Goal: Task Accomplishment & Management: Complete application form

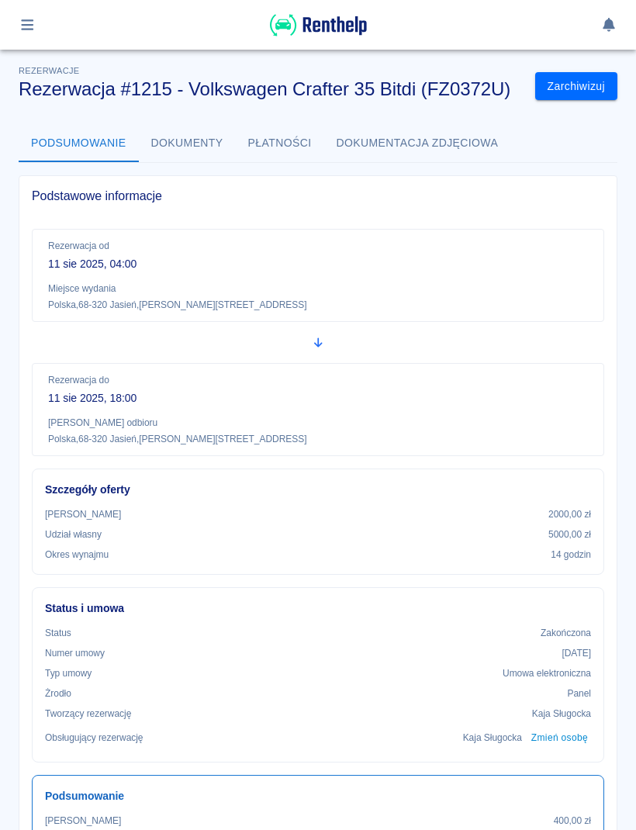
scroll to position [-2, 0]
click at [22, 36] on button "button" at bounding box center [27, 25] width 30 height 26
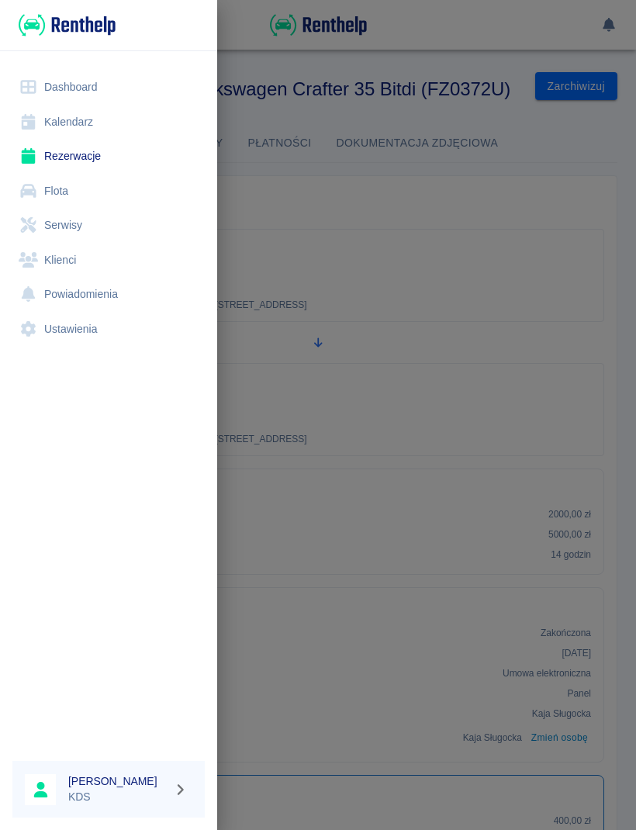
scroll to position [0, 0]
click at [57, 119] on link "Kalendarz" at bounding box center [108, 122] width 192 height 35
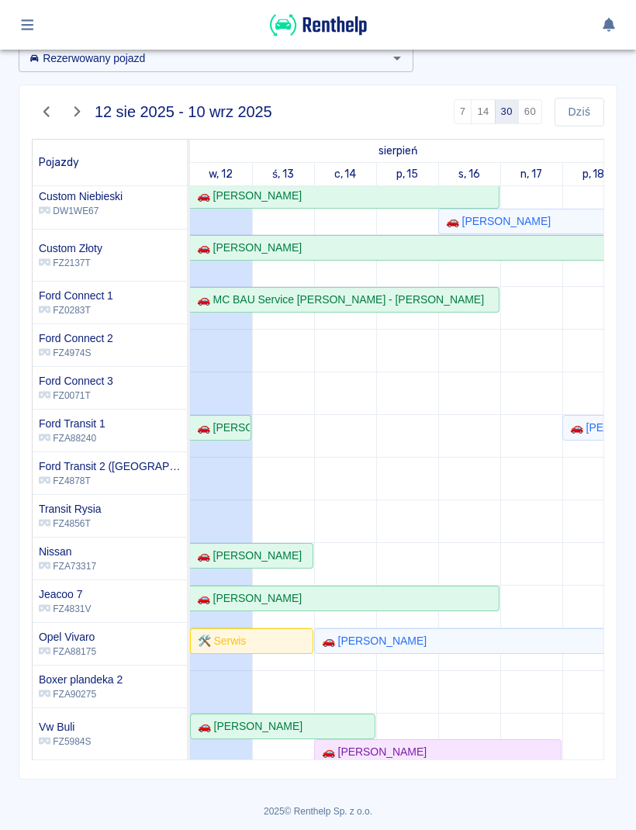
scroll to position [22, -5]
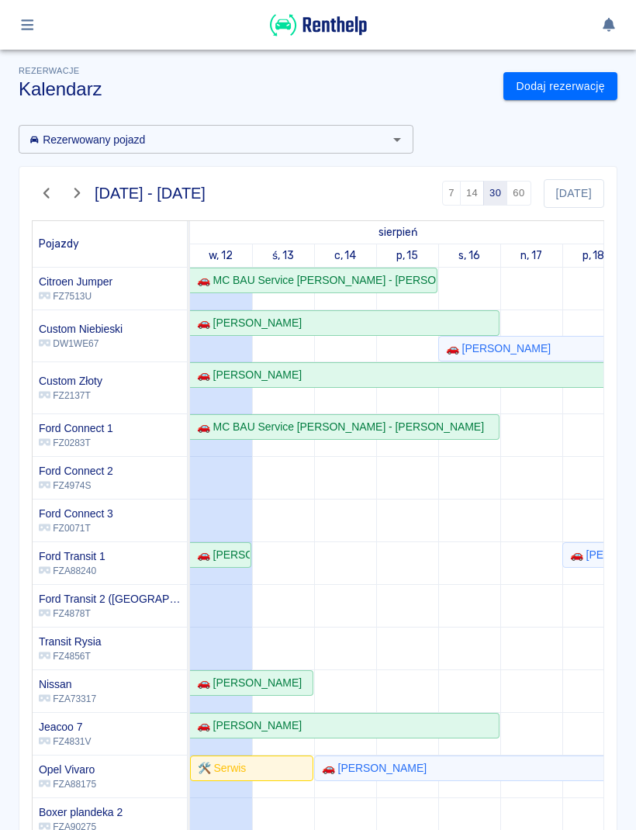
click at [528, 188] on button "60" at bounding box center [518, 193] width 24 height 25
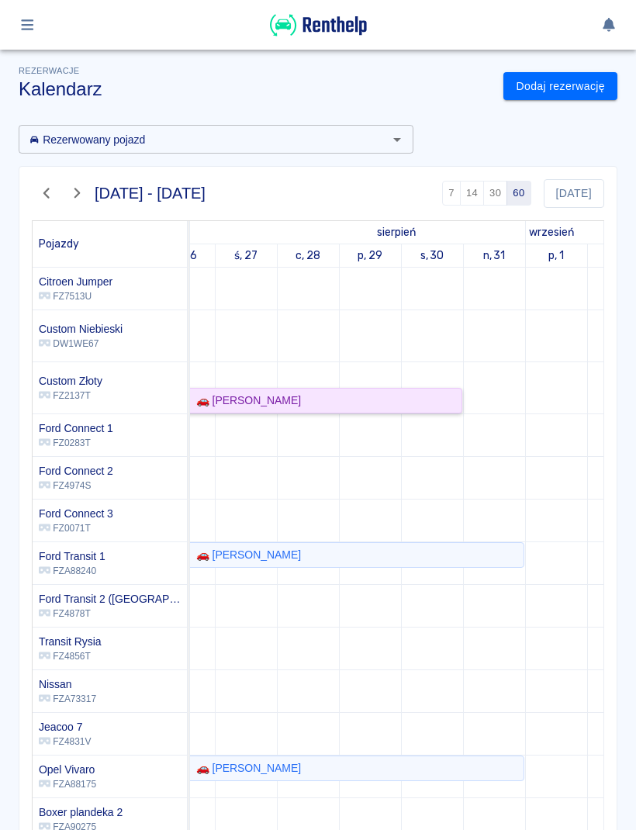
click at [449, 397] on div "🚗 [PERSON_NAME]" at bounding box center [183, 400] width 555 height 16
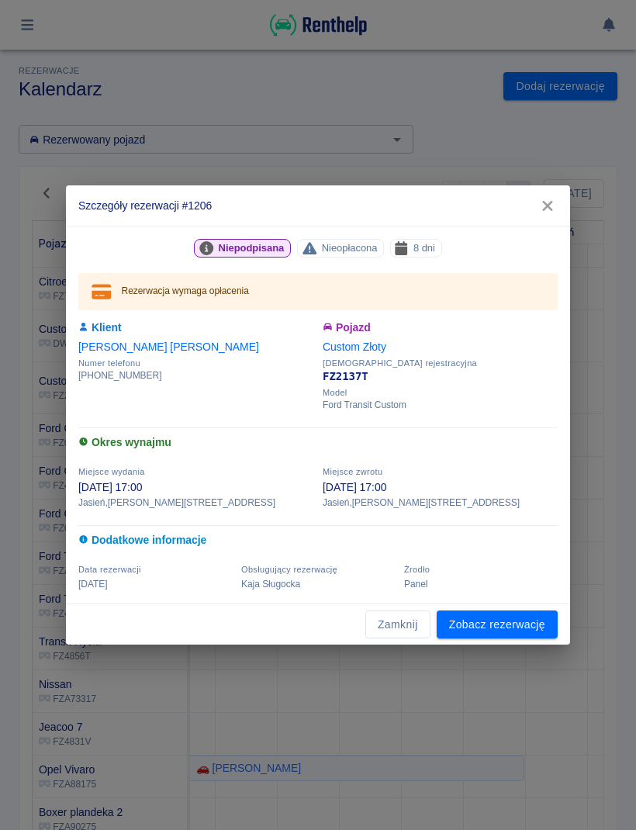
click at [416, 626] on button "Zamknij" at bounding box center [397, 624] width 65 height 29
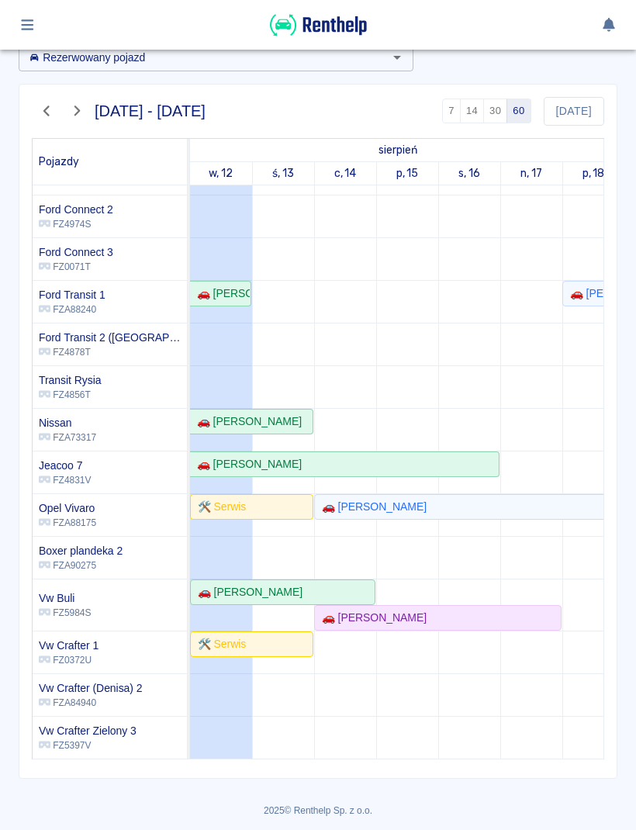
scroll to position [81, 0]
click at [224, 512] on div "🛠️ Serwis" at bounding box center [219, 507] width 54 height 16
click at [26, 30] on icon "button" at bounding box center [28, 25] width 18 height 14
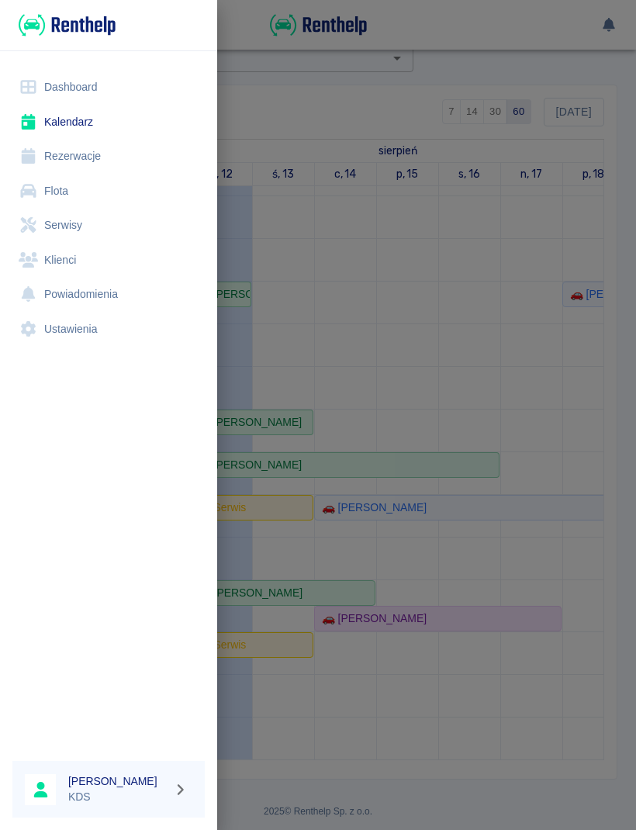
click at [53, 225] on link "Serwisy" at bounding box center [108, 225] width 192 height 35
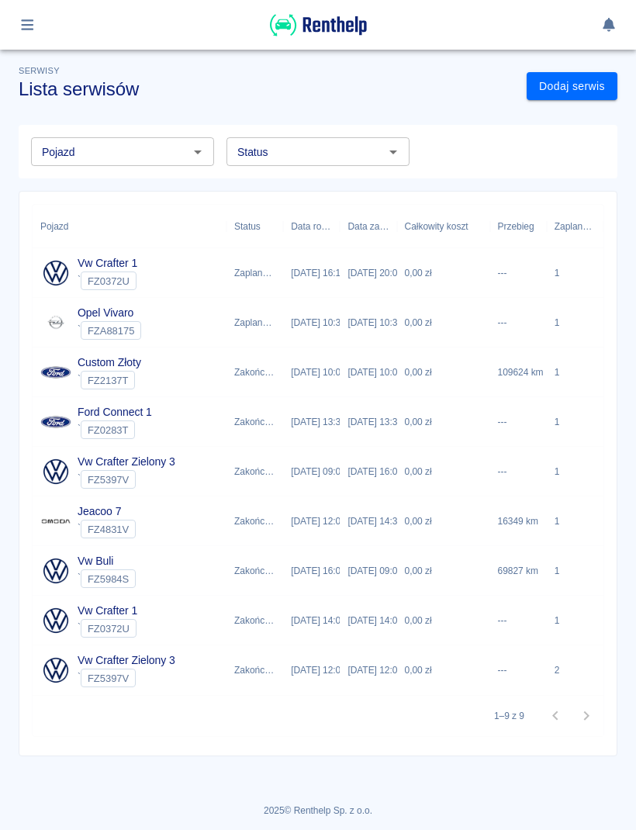
click at [469, 318] on div "0,00 zł" at bounding box center [443, 323] width 93 height 50
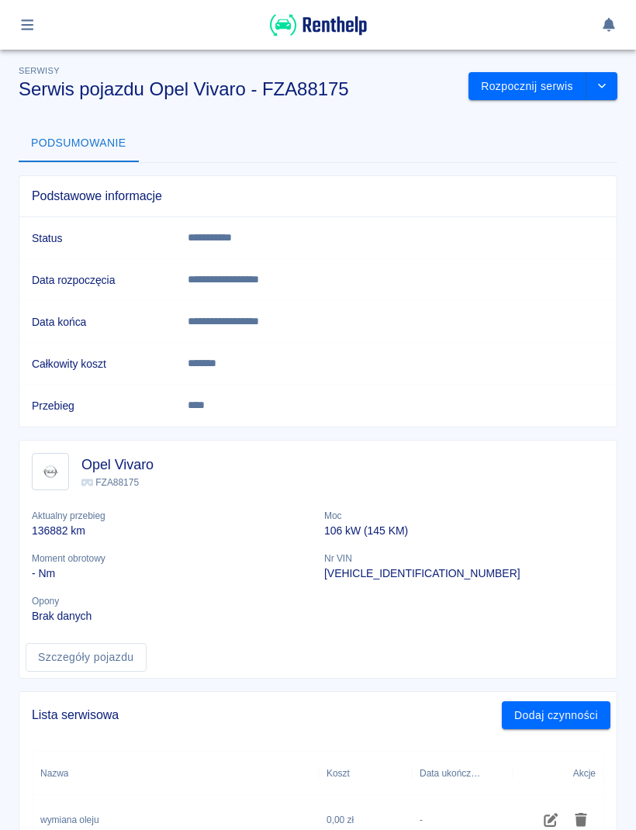
click at [530, 85] on button "Rozpocznij serwis" at bounding box center [527, 86] width 118 height 29
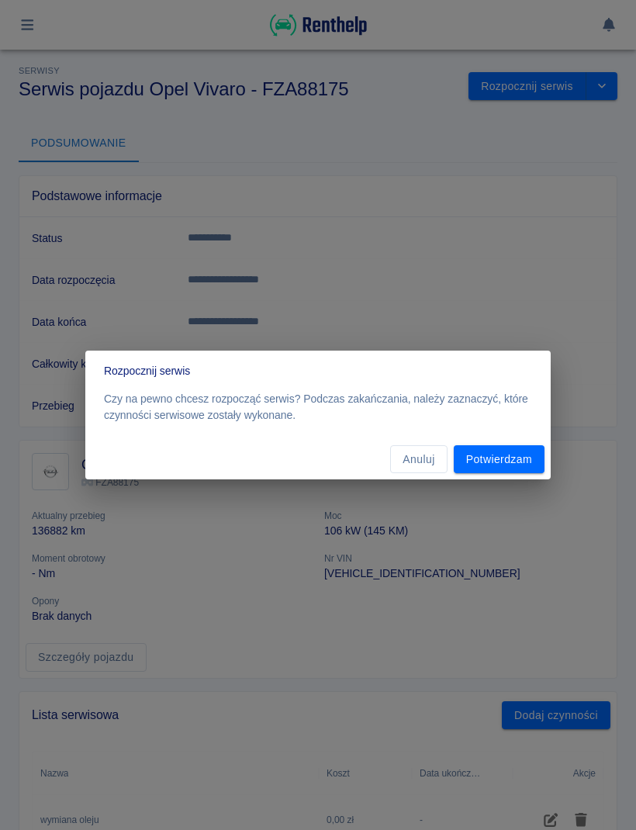
click at [507, 459] on button "Potwierdzam" at bounding box center [499, 459] width 91 height 29
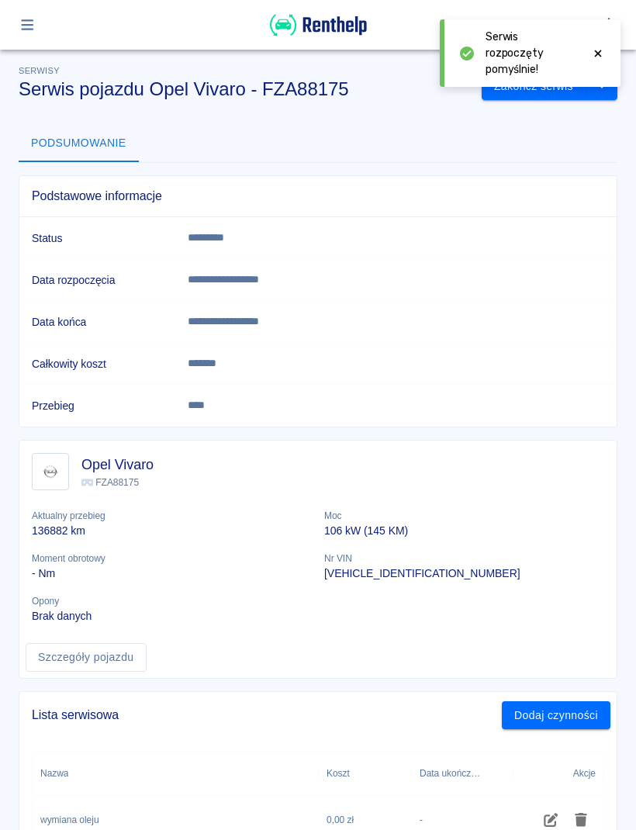
click at [533, 86] on button "Zakończ serwis" at bounding box center [534, 86] width 105 height 29
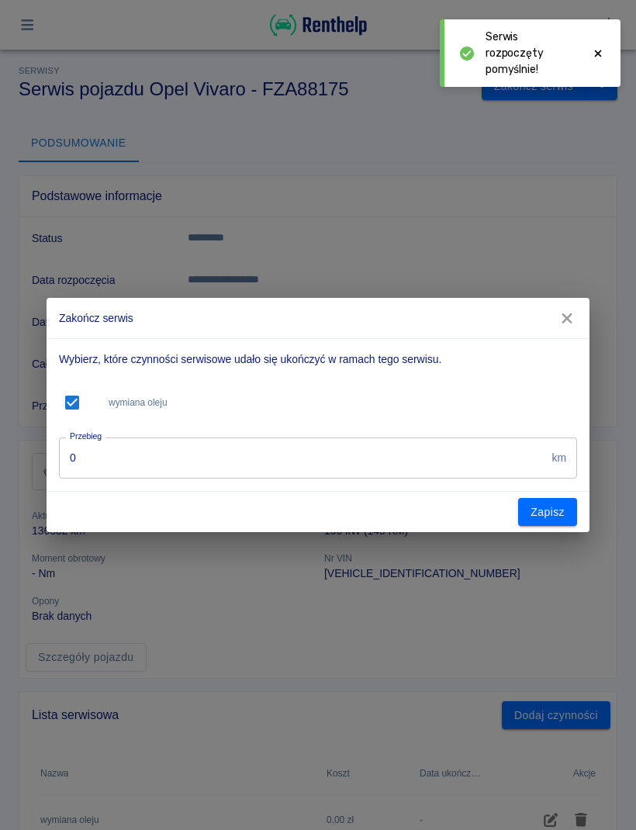
click at [510, 462] on input "0" at bounding box center [302, 457] width 486 height 41
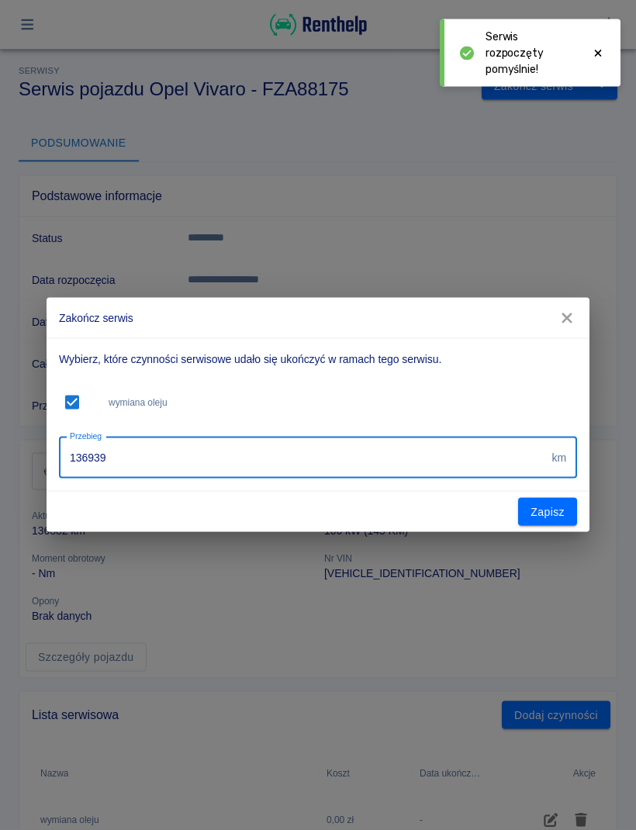
type input "136939"
click at [561, 521] on button "Zapisz" at bounding box center [547, 512] width 59 height 29
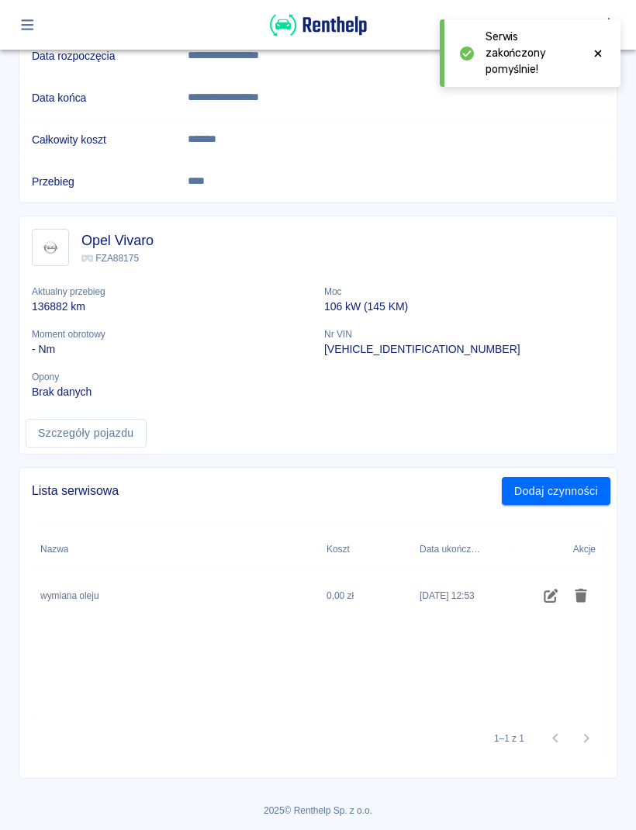
scroll to position [223, 0]
click at [30, 54] on td "Data rozpoczęcia" at bounding box center [97, 57] width 156 height 42
click at [29, 54] on td "Data rozpoczęcia" at bounding box center [97, 57] width 156 height 42
click at [36, 33] on button "button" at bounding box center [27, 25] width 30 height 26
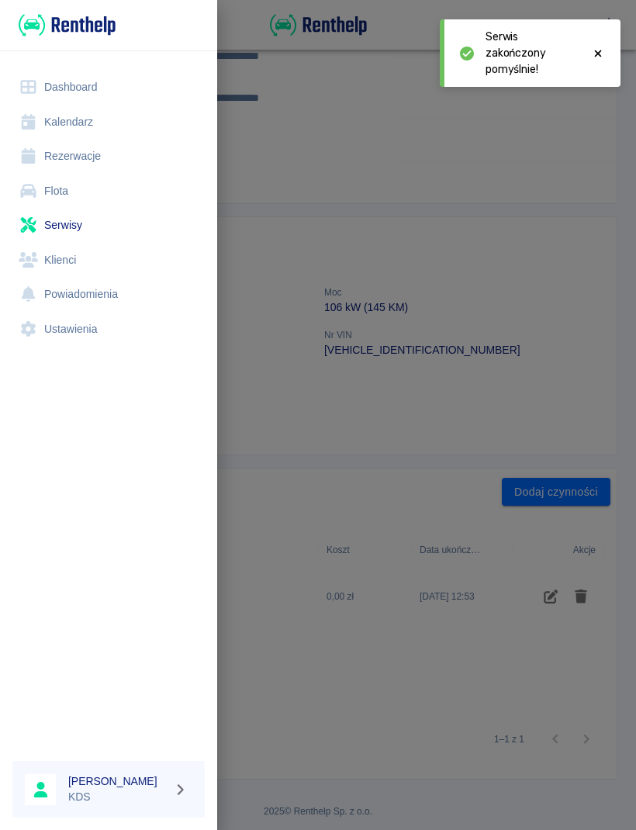
click at [53, 228] on link "Serwisy" at bounding box center [108, 225] width 192 height 35
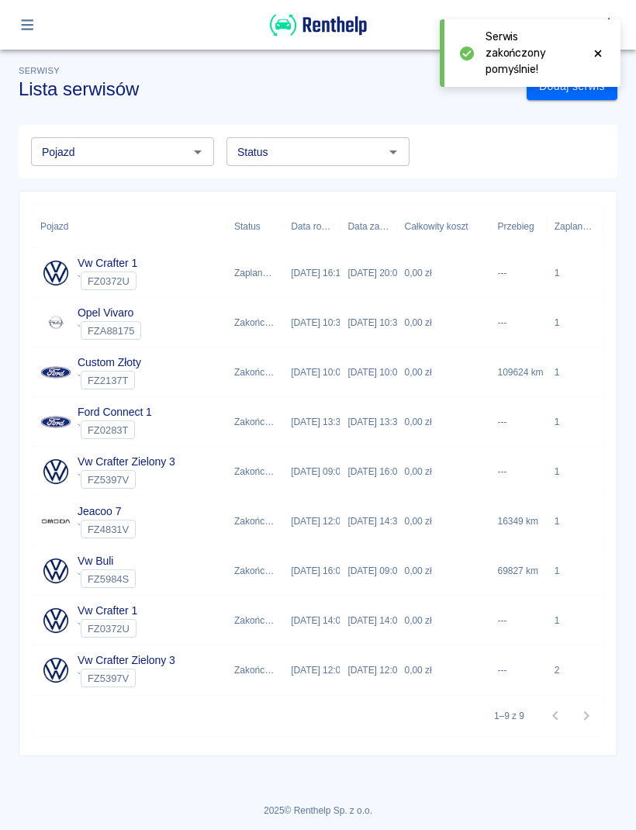
click at [456, 472] on div "0,00 zł" at bounding box center [443, 472] width 93 height 50
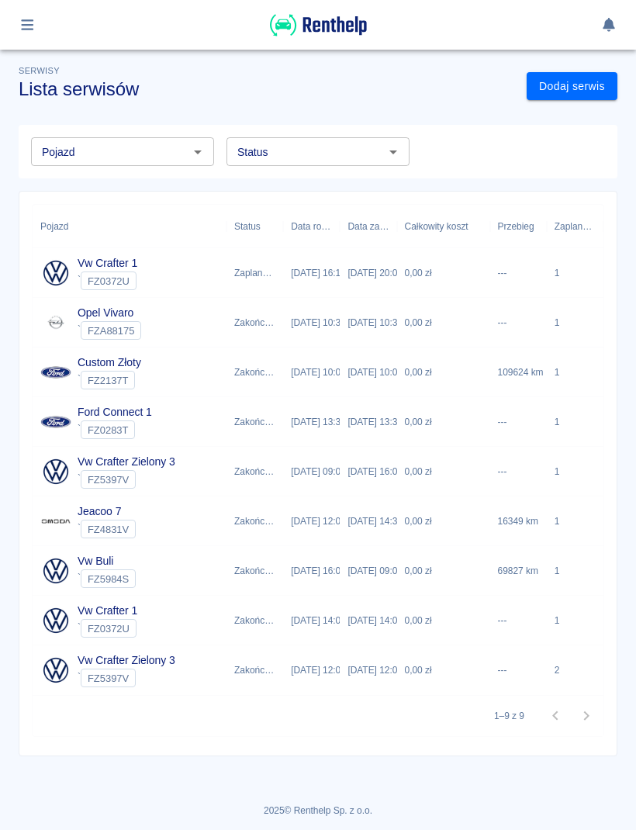
click at [112, 274] on div "FZ0372U" at bounding box center [109, 280] width 56 height 19
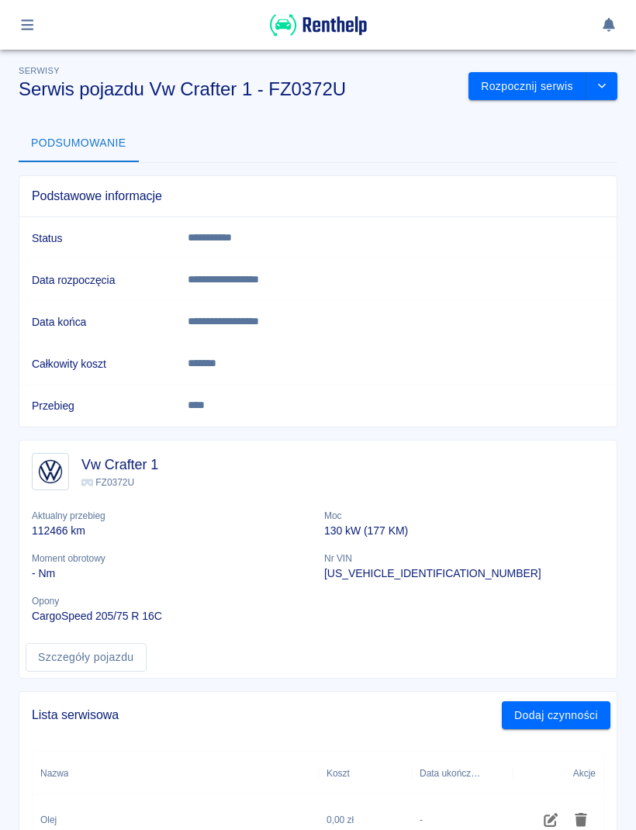
click at [523, 89] on button "Rozpocznij serwis" at bounding box center [527, 86] width 118 height 29
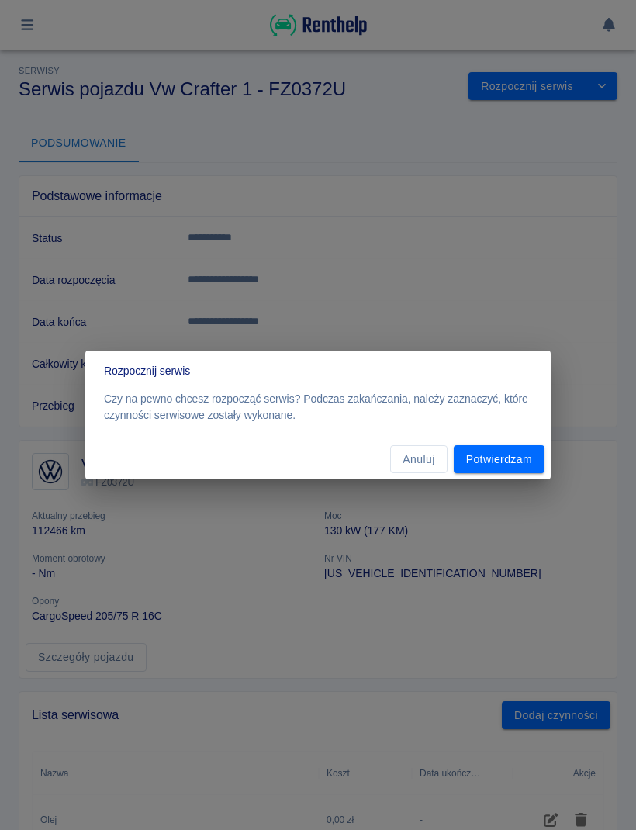
click at [523, 447] on button "Potwierdzam" at bounding box center [499, 459] width 91 height 29
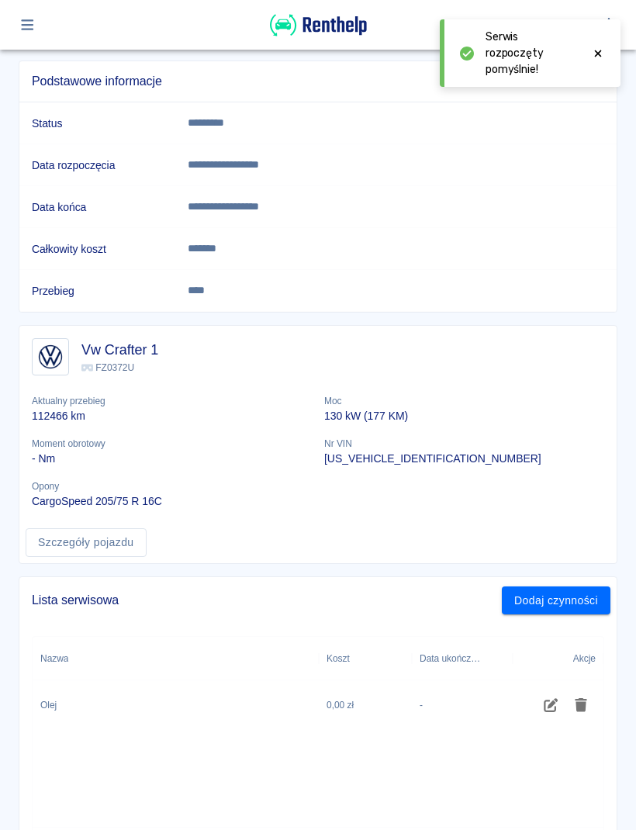
scroll to position [116, 0]
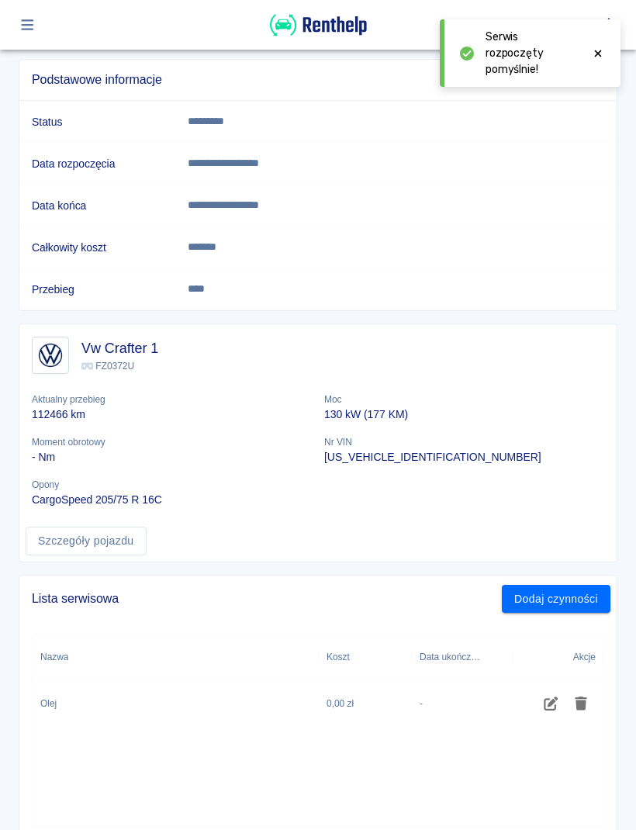
click at [586, 598] on button "Dodaj czynności" at bounding box center [556, 599] width 109 height 29
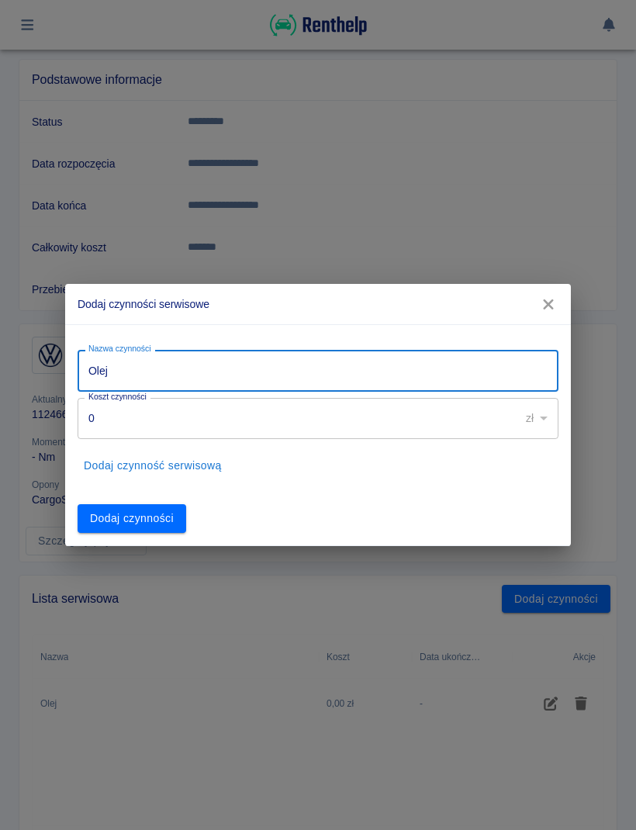
type input "Olej"
click at [159, 526] on button "Dodaj czynności" at bounding box center [132, 518] width 109 height 29
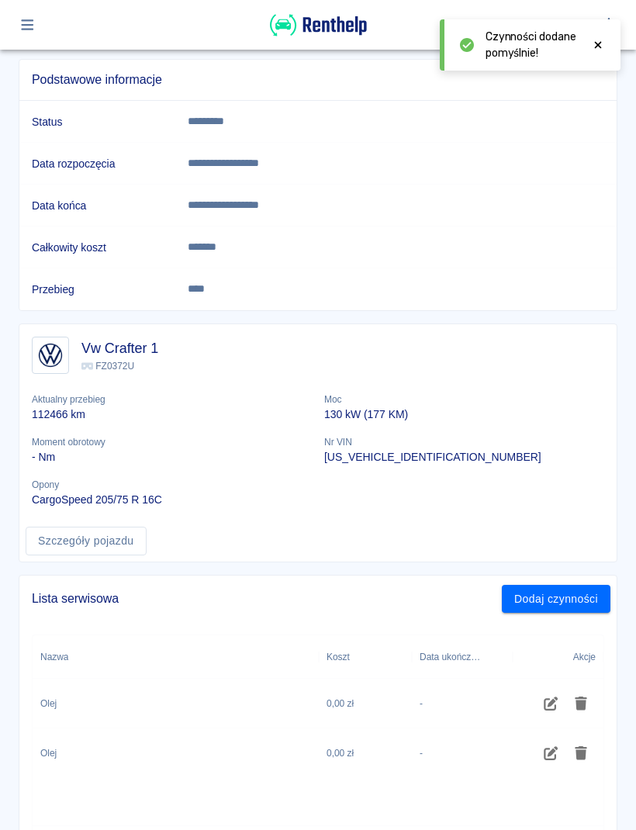
click at [583, 600] on button "Dodaj czynności" at bounding box center [556, 599] width 109 height 29
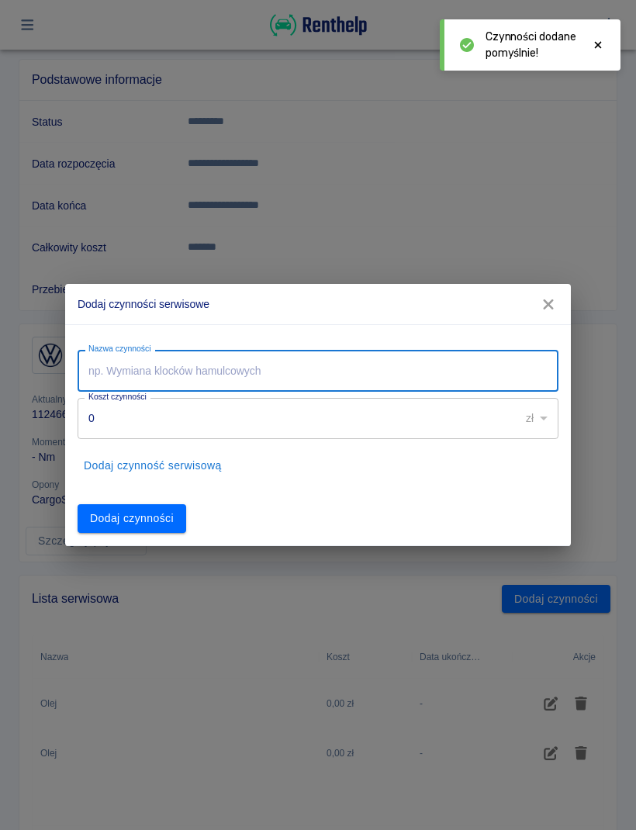
type input "W"
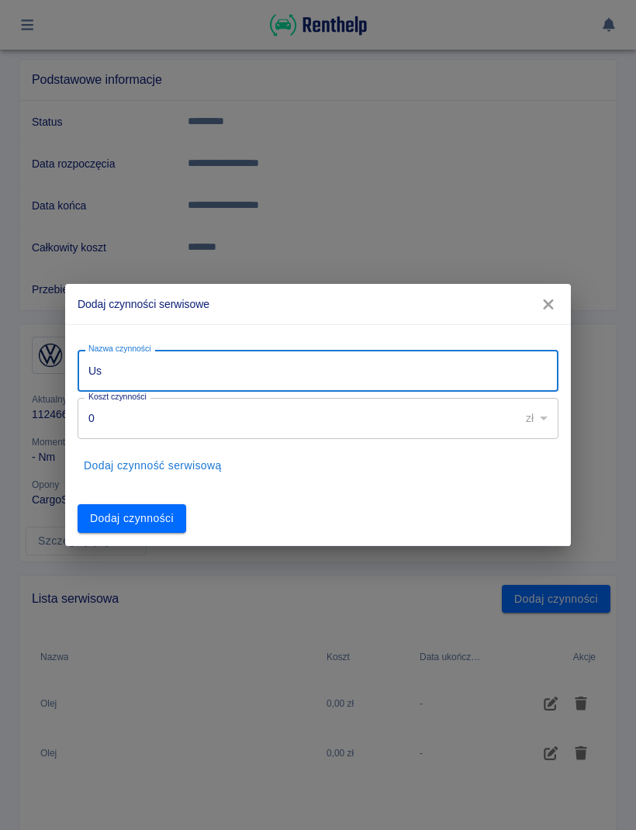
type input "U"
type input "Błędy po pęknięciu opony"
click at [177, 521] on button "Dodaj czynności" at bounding box center [132, 518] width 109 height 29
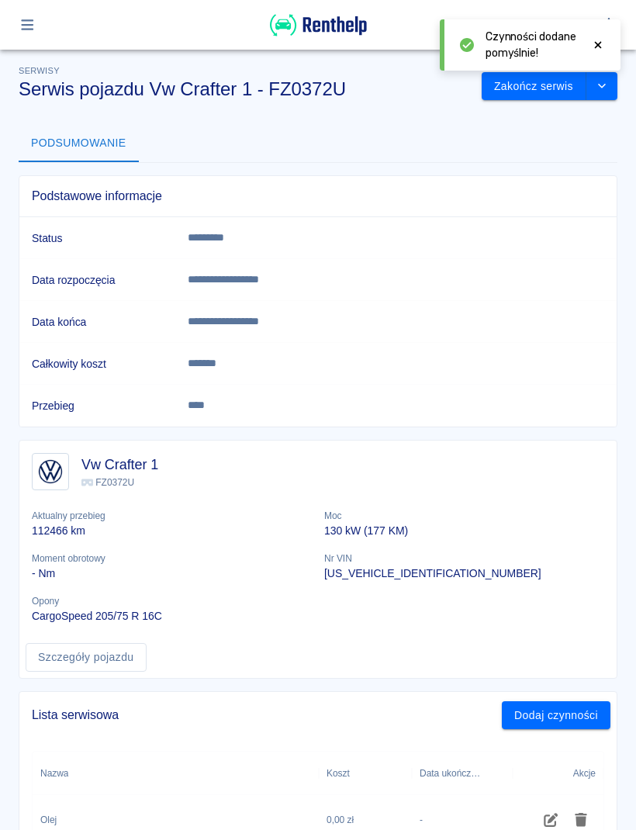
scroll to position [0, 0]
click at [28, 15] on button "button" at bounding box center [27, 25] width 30 height 26
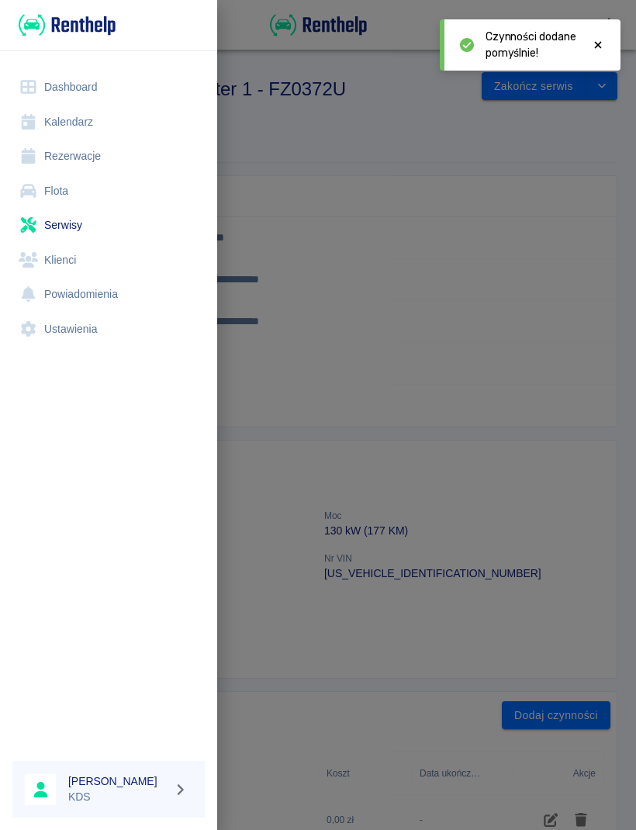
click at [57, 122] on link "Kalendarz" at bounding box center [108, 122] width 192 height 35
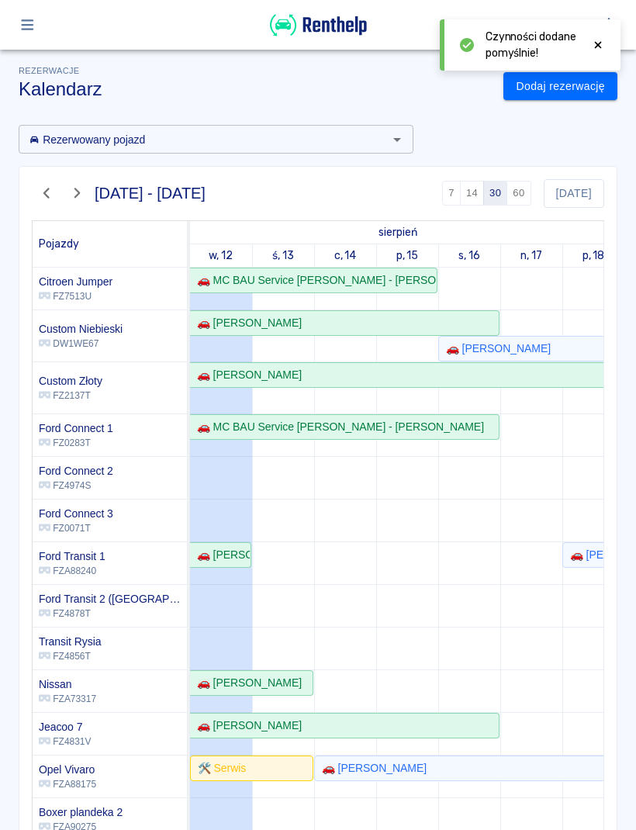
click at [24, 36] on button "button" at bounding box center [27, 25] width 30 height 26
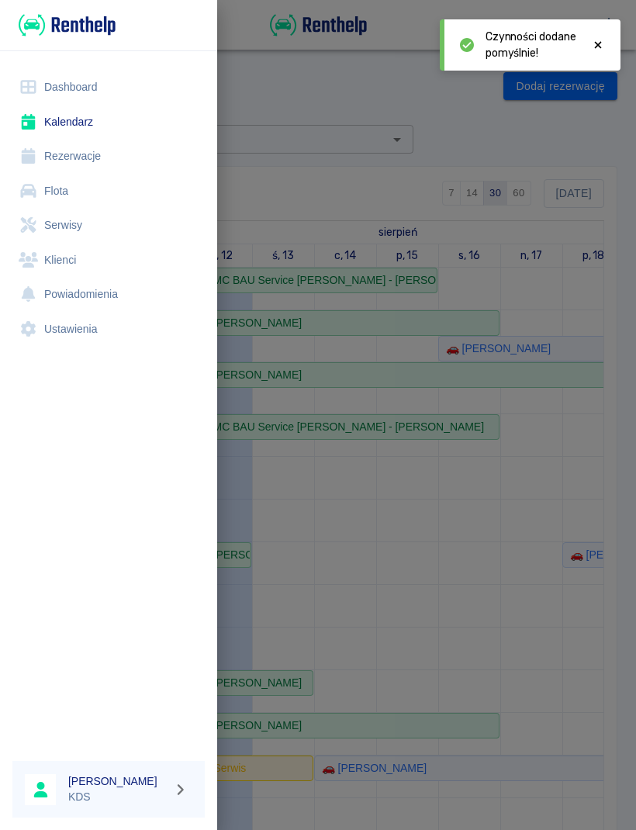
click at [58, 226] on link "Serwisy" at bounding box center [108, 225] width 192 height 35
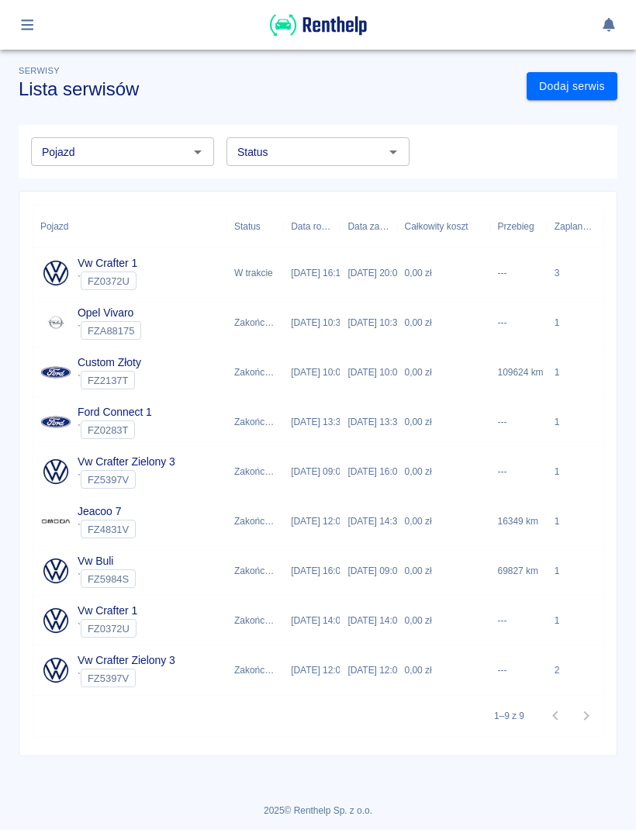
click at [585, 95] on link "Dodaj serwis" at bounding box center [572, 86] width 91 height 29
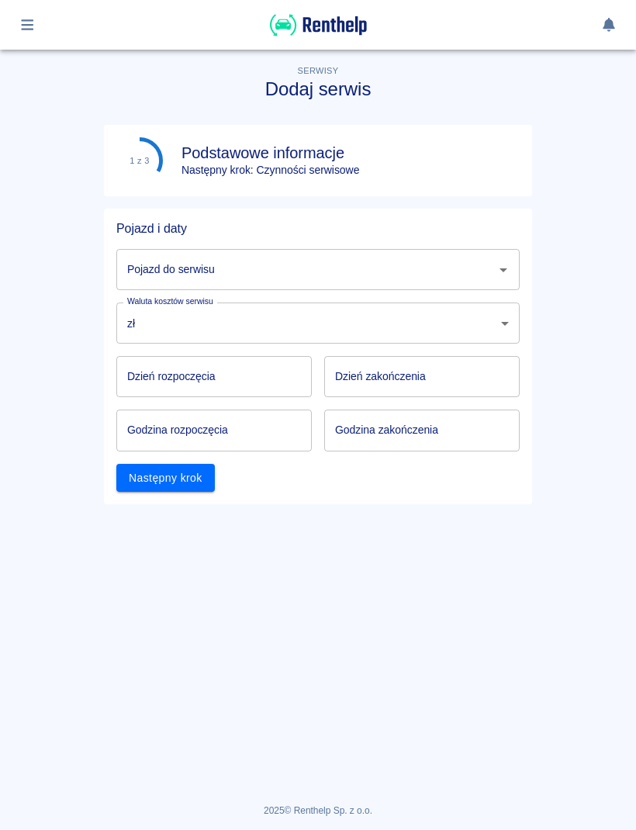
click at [497, 260] on button "Otwórz" at bounding box center [503, 270] width 22 height 22
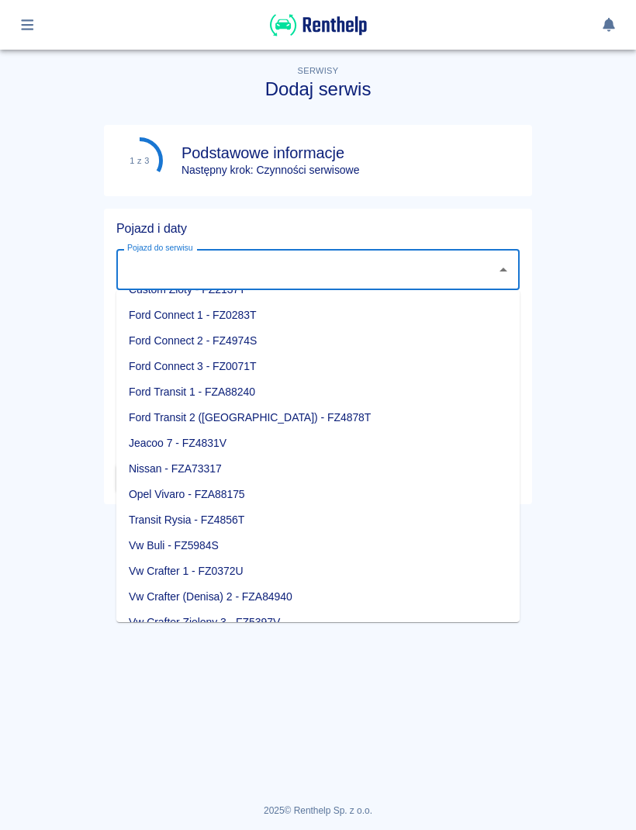
scroll to position [95, 0]
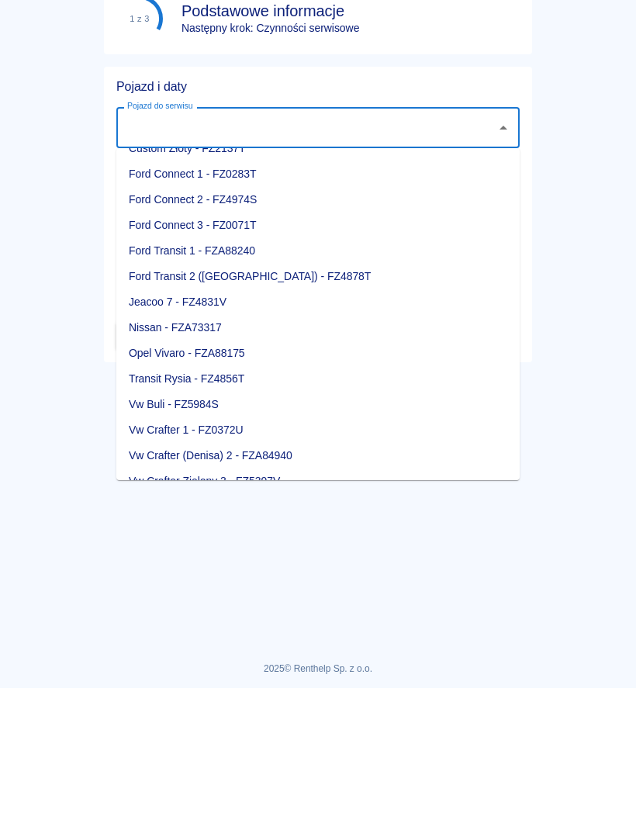
click at [278, 610] on li "Vw Crafter Zielony 3 - FZ5397V" at bounding box center [317, 623] width 403 height 26
type input "Vw Crafter Zielony 3 - FZ5397V"
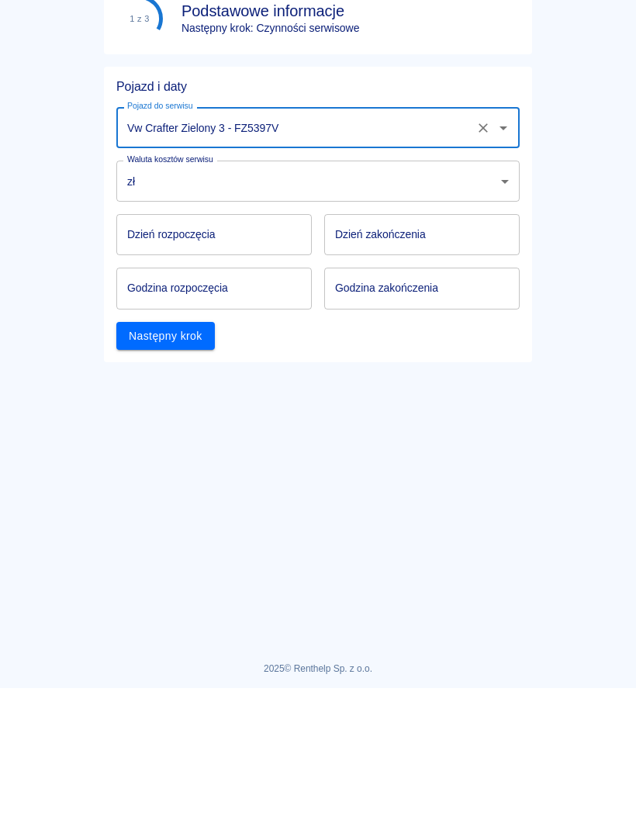
click at [263, 356] on input "Dzień rozpoczęcia" at bounding box center [213, 376] width 195 height 41
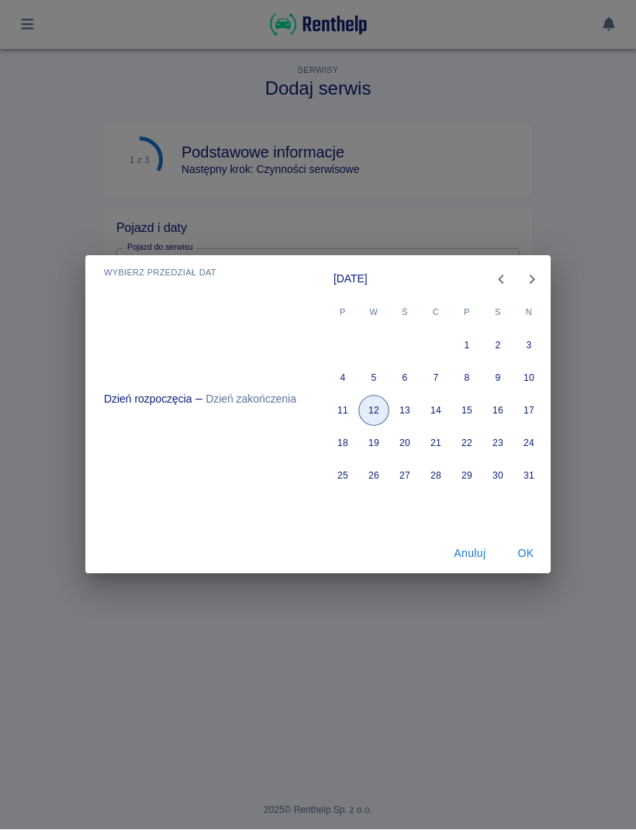
click at [377, 412] on button "12" at bounding box center [373, 411] width 31 height 31
type input "[DATE]"
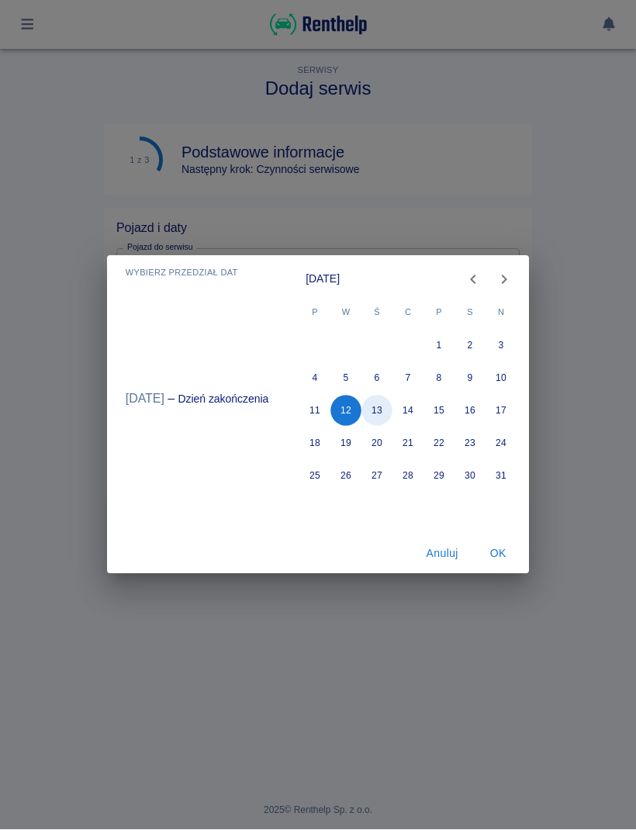
click at [377, 416] on button "13" at bounding box center [376, 411] width 31 height 31
type input "[DATE]"
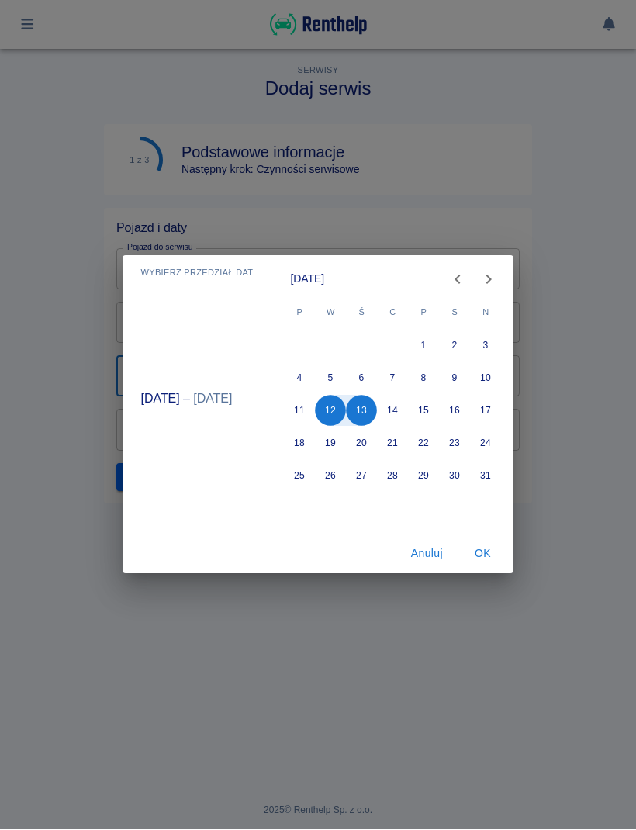
click at [477, 555] on button "OK" at bounding box center [483, 554] width 50 height 29
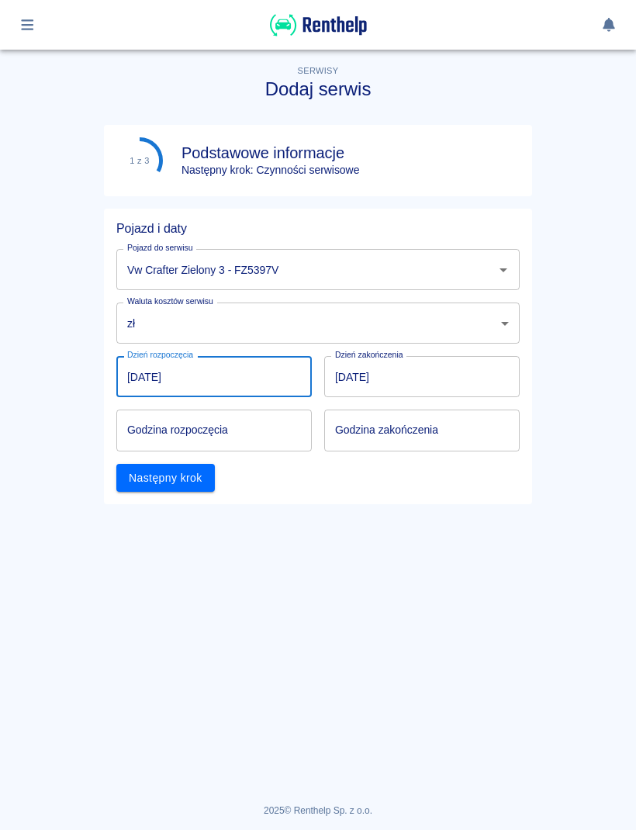
click at [259, 439] on input "Godzina rozpoczęcia" at bounding box center [208, 429] width 185 height 41
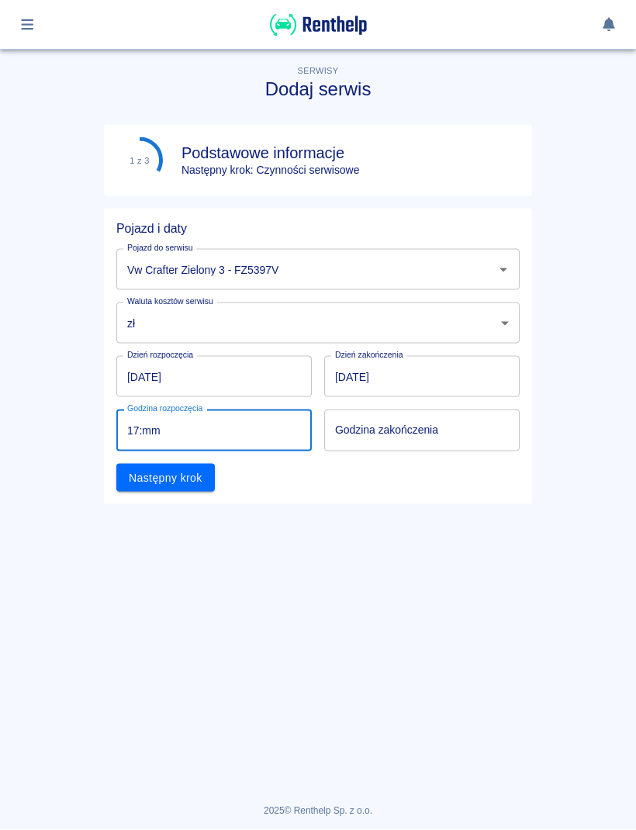
click at [135, 437] on input "17:mm" at bounding box center [208, 429] width 185 height 41
click at [272, 437] on input "17:mm" at bounding box center [208, 429] width 185 height 41
click at [264, 426] on input "17:mm" at bounding box center [208, 429] width 185 height 41
type input "13:mm"
click at [451, 442] on input "Godzina zakończenia" at bounding box center [416, 429] width 185 height 41
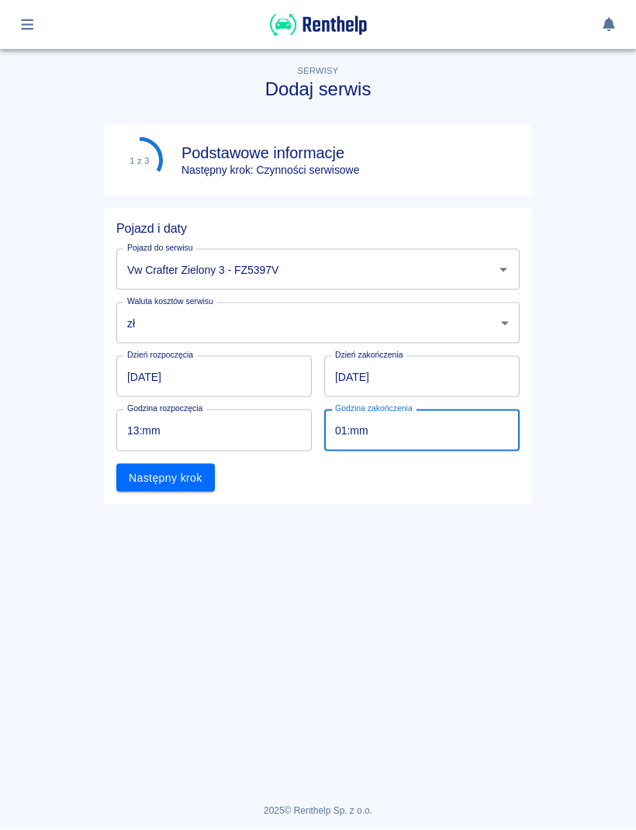
type input "13:mm"
click at [187, 489] on button "Następny krok" at bounding box center [165, 478] width 98 height 29
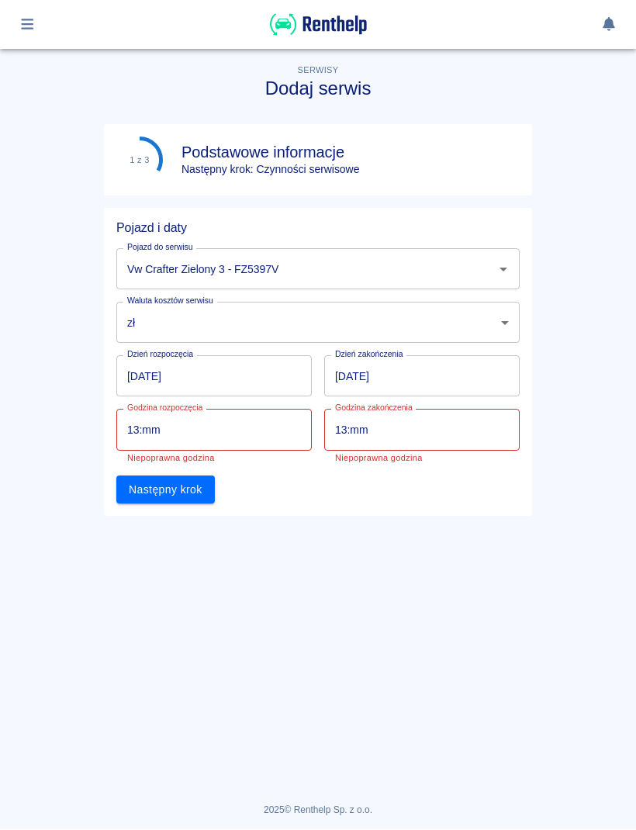
click at [240, 430] on input "13:mm" at bounding box center [208, 429] width 185 height 41
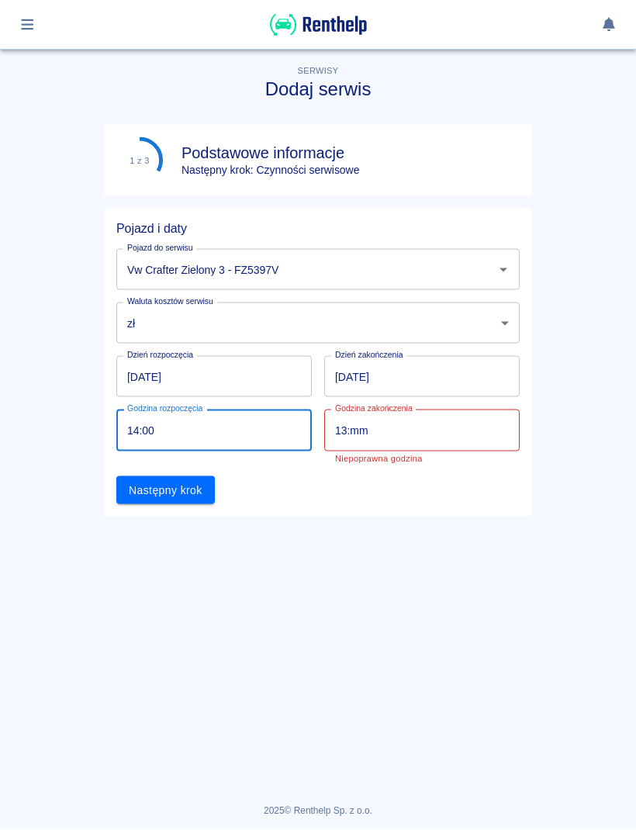
type input "14:00"
click at [489, 450] on input "13:mm" at bounding box center [416, 429] width 185 height 41
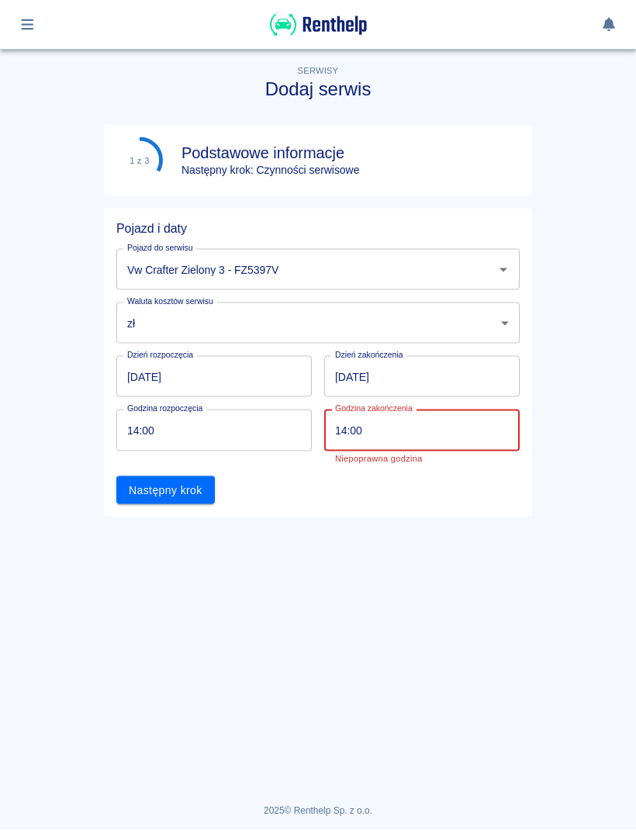
type input "14:00"
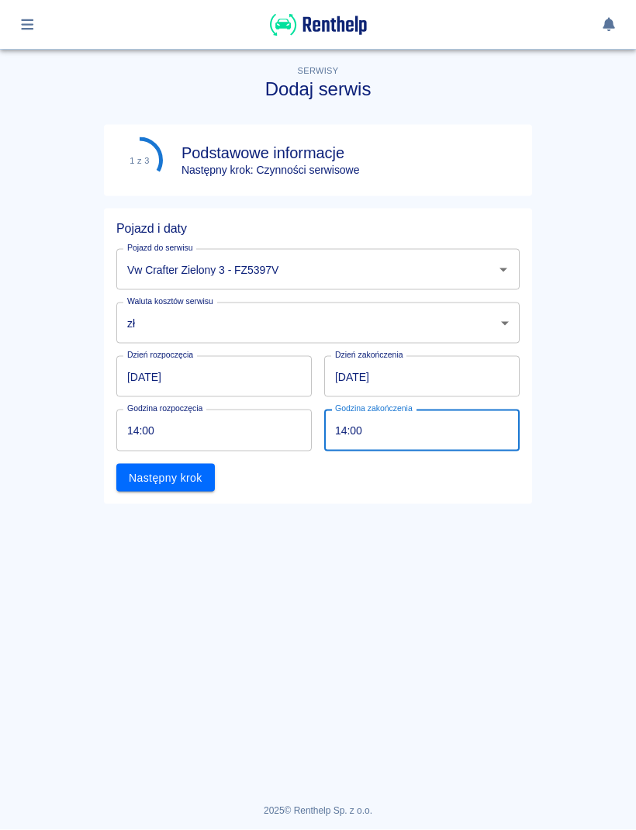
click at [148, 483] on button "Następny krok" at bounding box center [165, 478] width 98 height 29
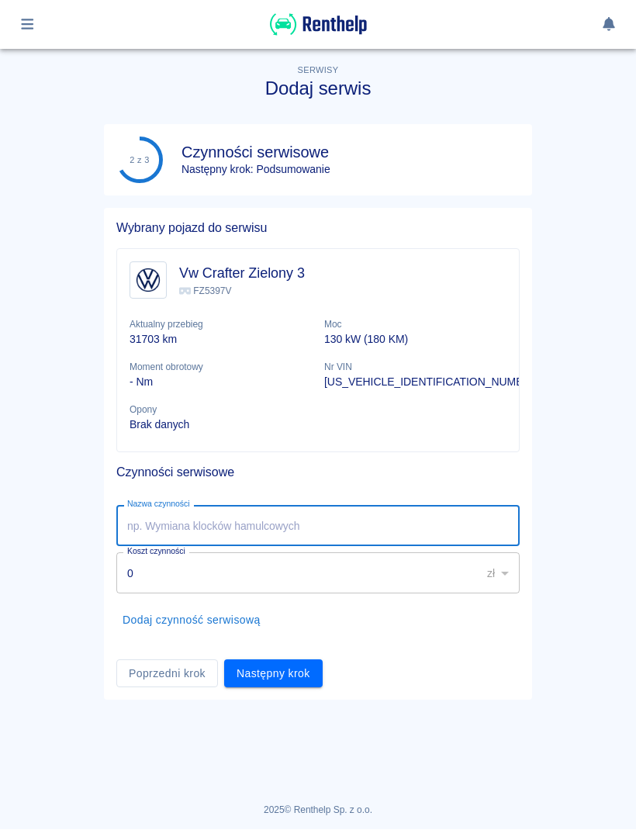
click at [140, 525] on input "Nazwa czynności" at bounding box center [317, 526] width 403 height 41
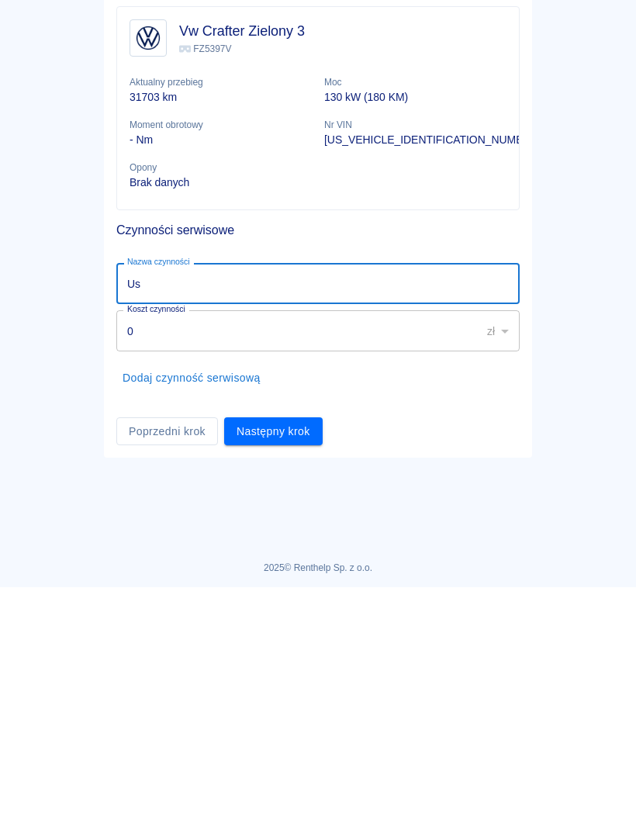
type input "U"
type input "Check silnika"
click at [278, 660] on button "Następny krok" at bounding box center [273, 674] width 98 height 29
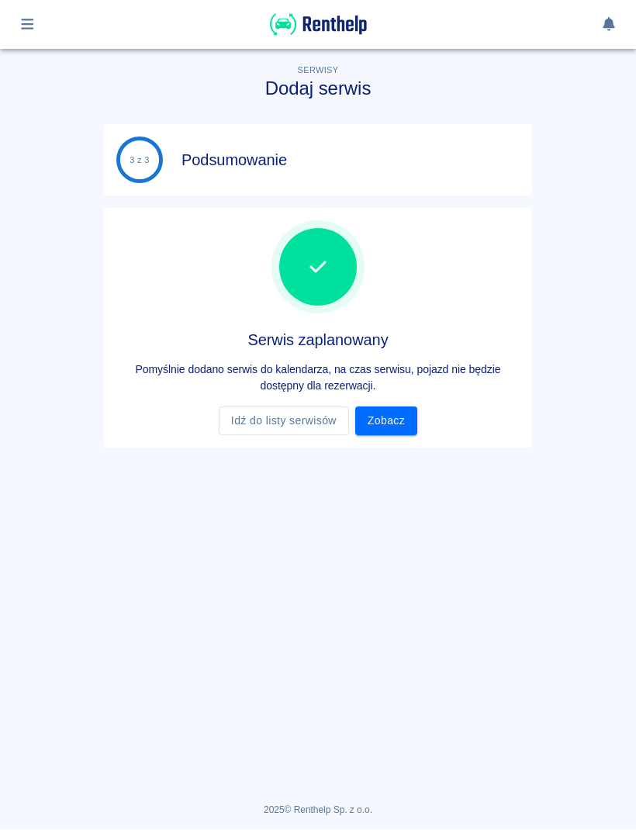
click at [394, 425] on link "Zobacz" at bounding box center [386, 421] width 62 height 29
click at [395, 412] on link "Zobacz" at bounding box center [386, 421] width 62 height 29
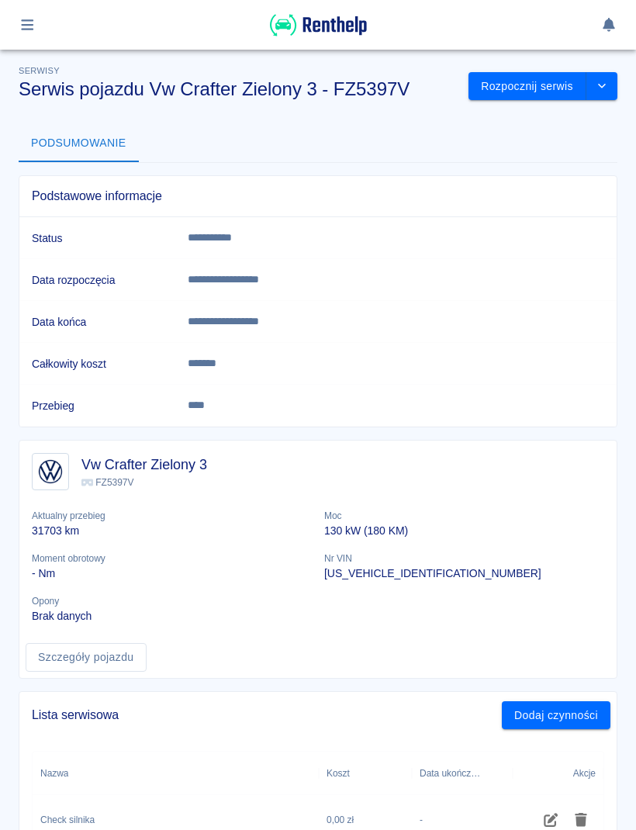
click at [565, 720] on button "Dodaj czynności" at bounding box center [556, 715] width 109 height 29
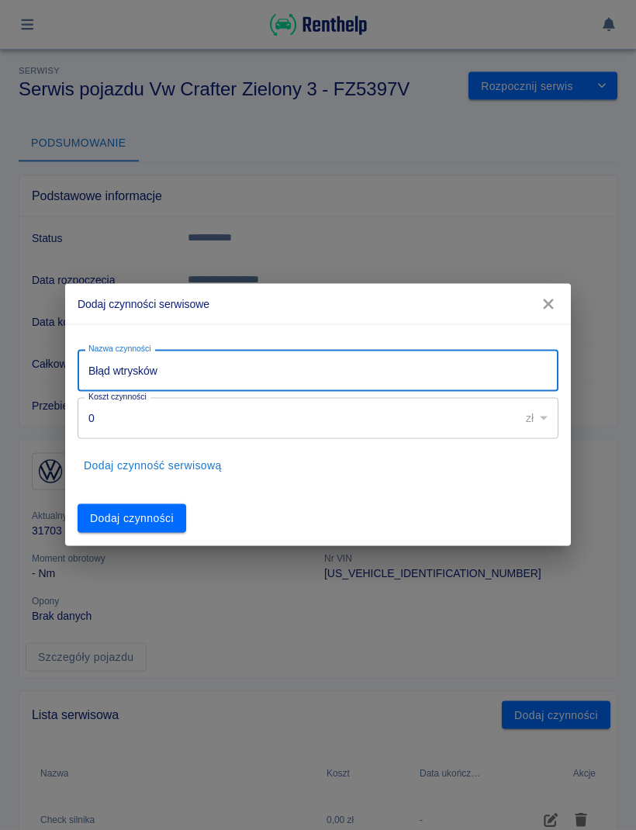
type input "Błąd wtrysków"
click at [186, 523] on button "Dodaj czynności" at bounding box center [132, 518] width 109 height 29
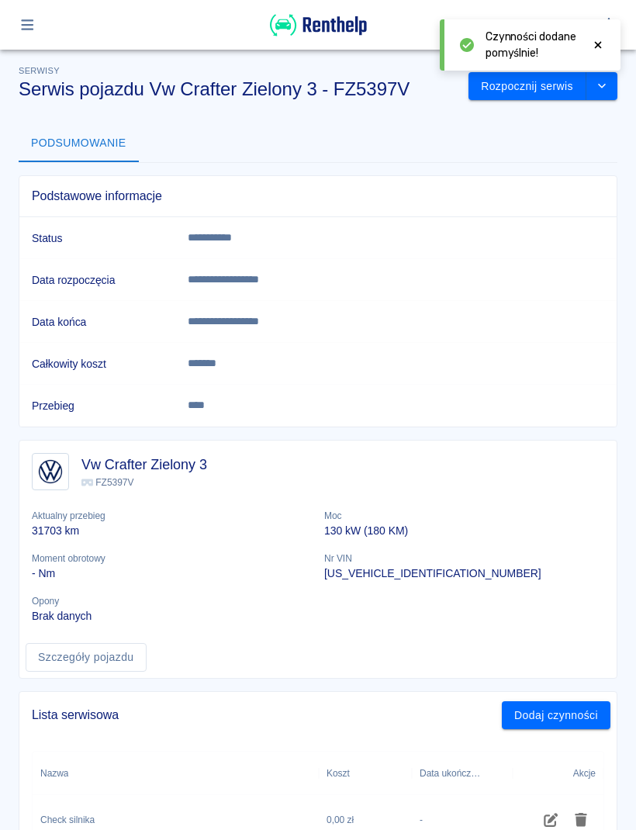
click at [8, 25] on div at bounding box center [318, 25] width 636 height 50
click at [22, 27] on icon "button" at bounding box center [28, 25] width 18 height 14
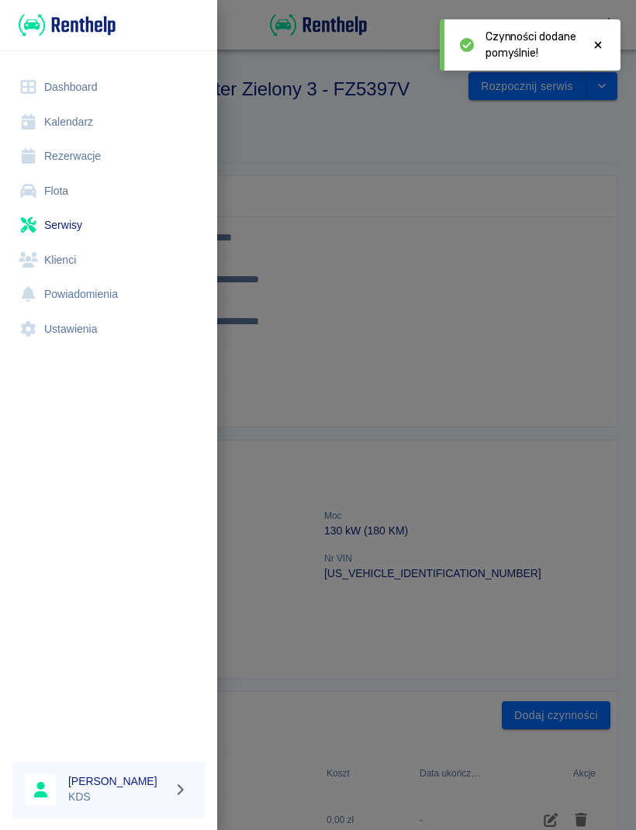
click at [57, 123] on link "Kalendarz" at bounding box center [108, 122] width 192 height 35
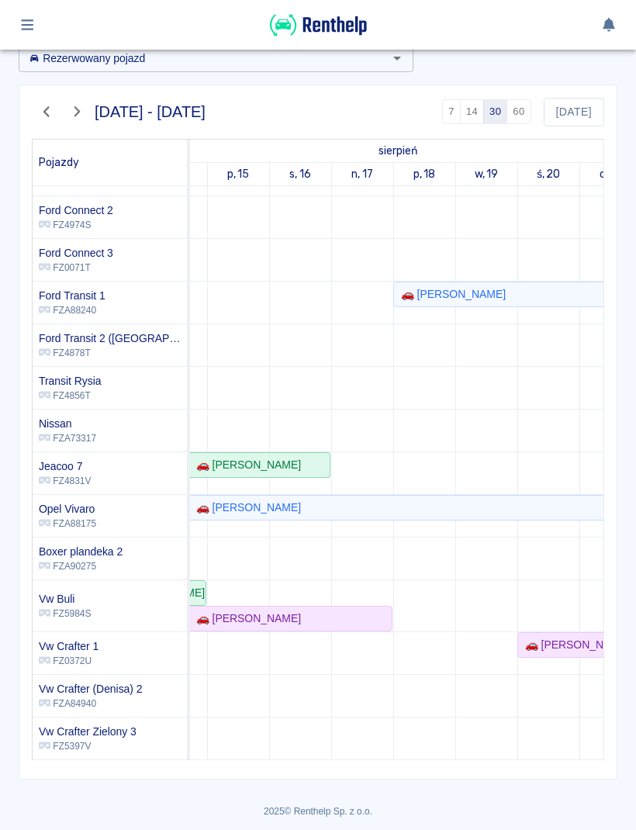
scroll to position [0, 128]
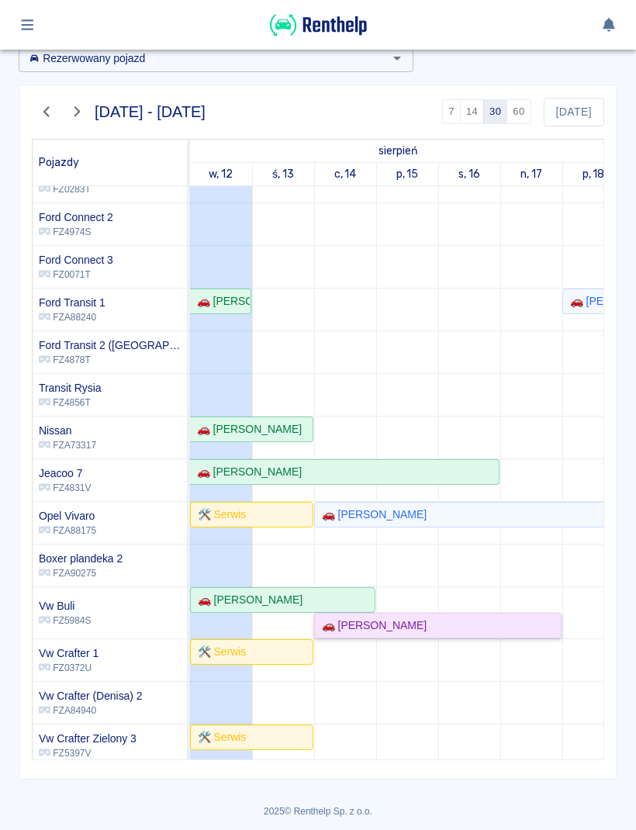
click at [540, 627] on div "🚗 [PERSON_NAME]" at bounding box center [438, 625] width 244 height 16
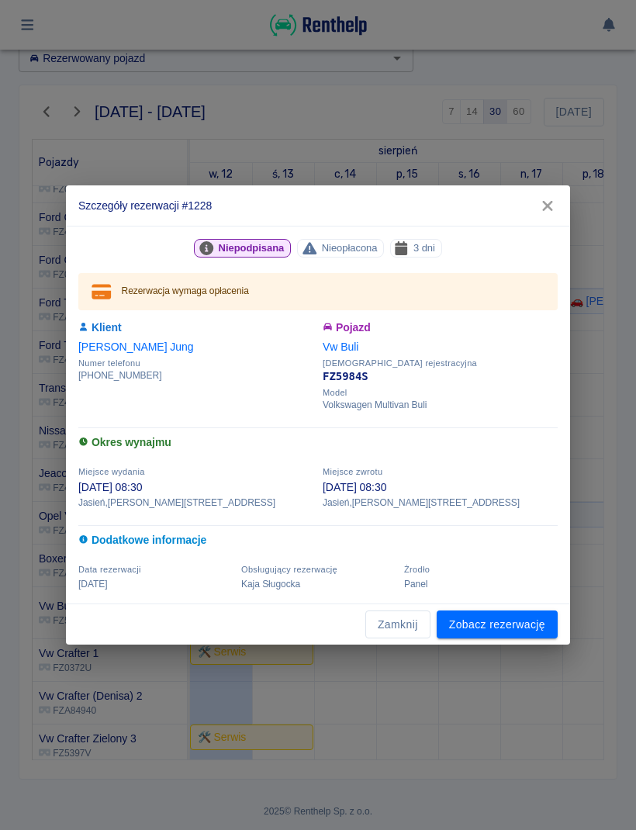
click at [544, 216] on button "button" at bounding box center [547, 206] width 33 height 29
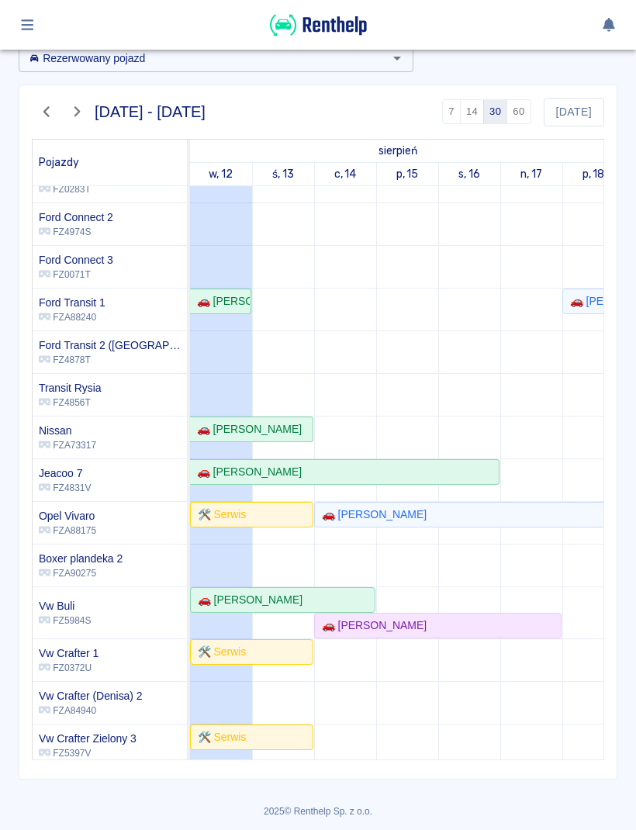
click at [21, 25] on icon "button" at bounding box center [28, 25] width 18 height 14
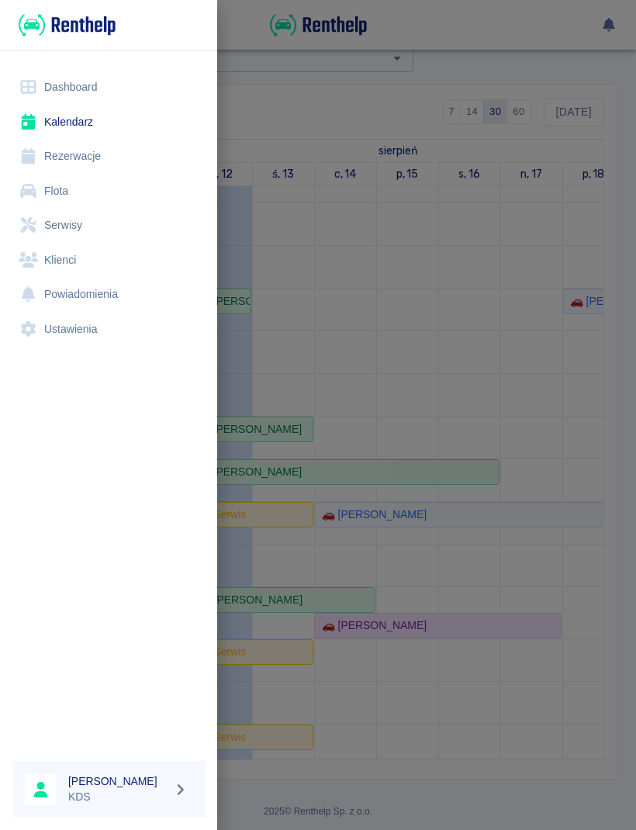
click at [51, 85] on link "Dashboard" at bounding box center [108, 87] width 192 height 35
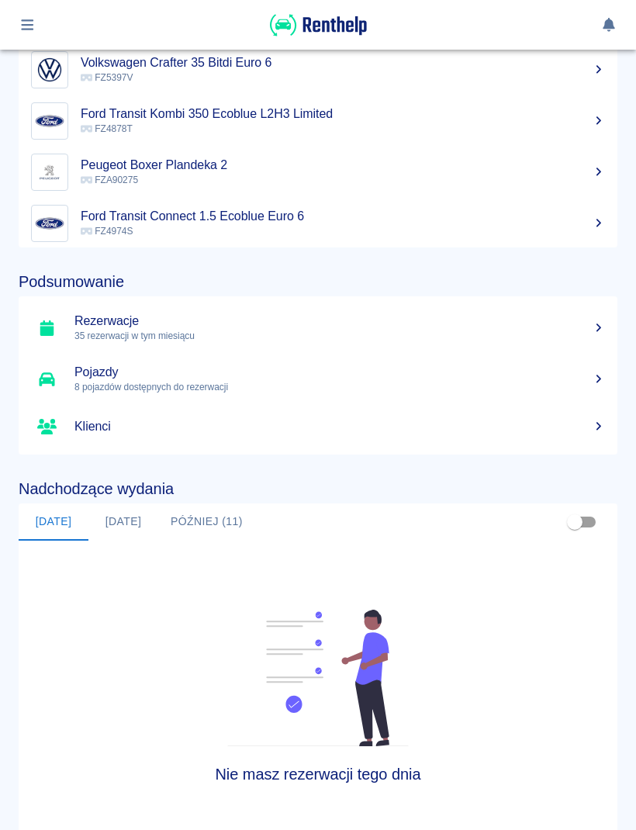
click at [551, 516] on div "[DATE] [DATE] Później (11)" at bounding box center [318, 521] width 599 height 37
click at [33, 33] on button "button" at bounding box center [27, 25] width 30 height 26
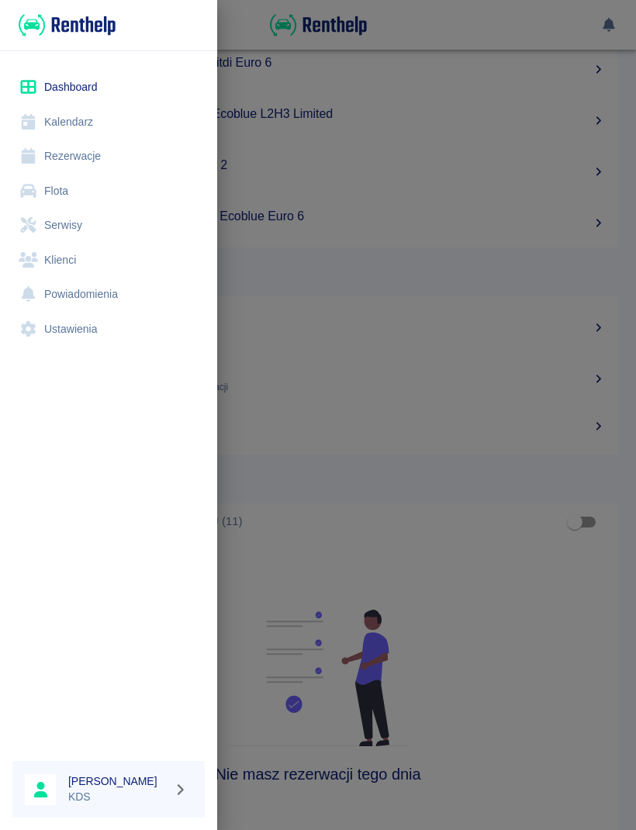
click at [65, 128] on link "Kalendarz" at bounding box center [108, 122] width 192 height 35
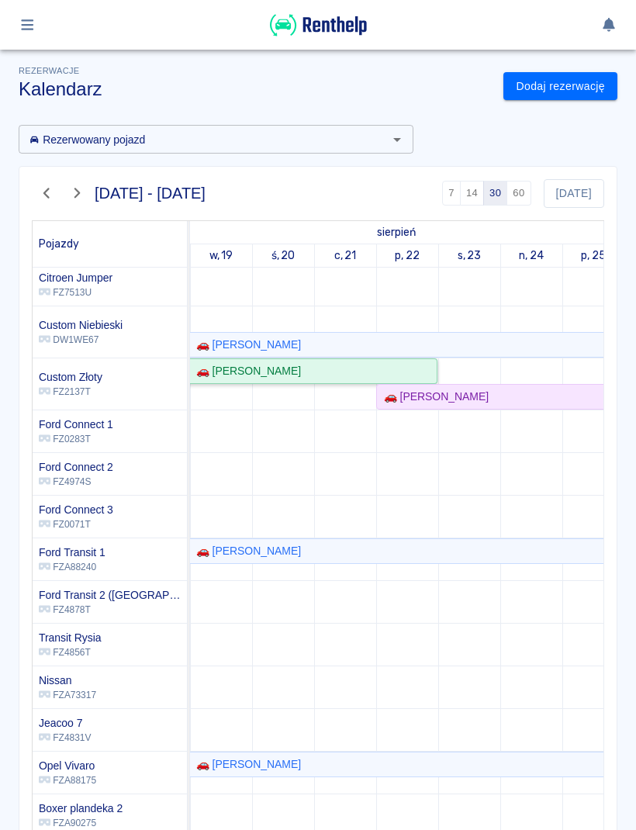
click at [418, 375] on div "🚗 [PERSON_NAME]" at bounding box center [95, 371] width 679 height 16
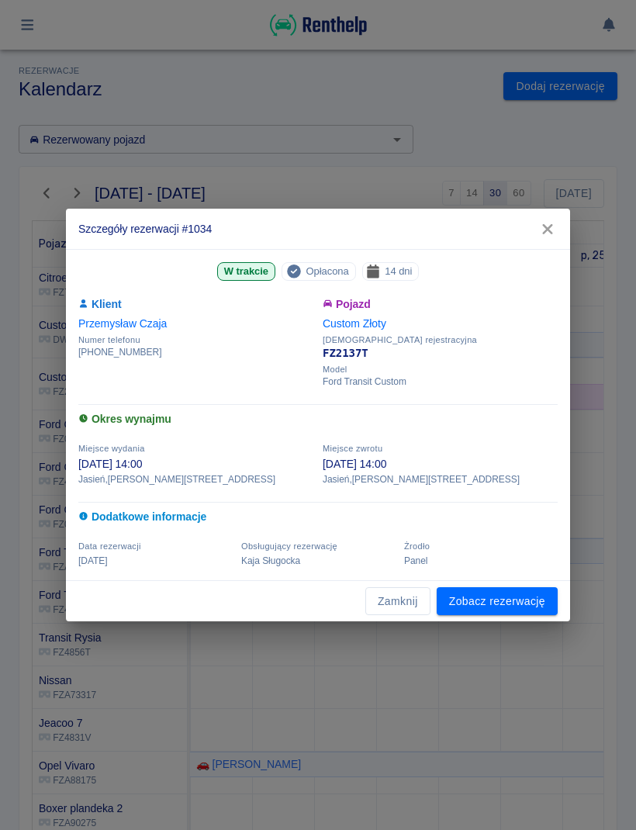
click at [410, 596] on button "Zamknij" at bounding box center [397, 601] width 65 height 29
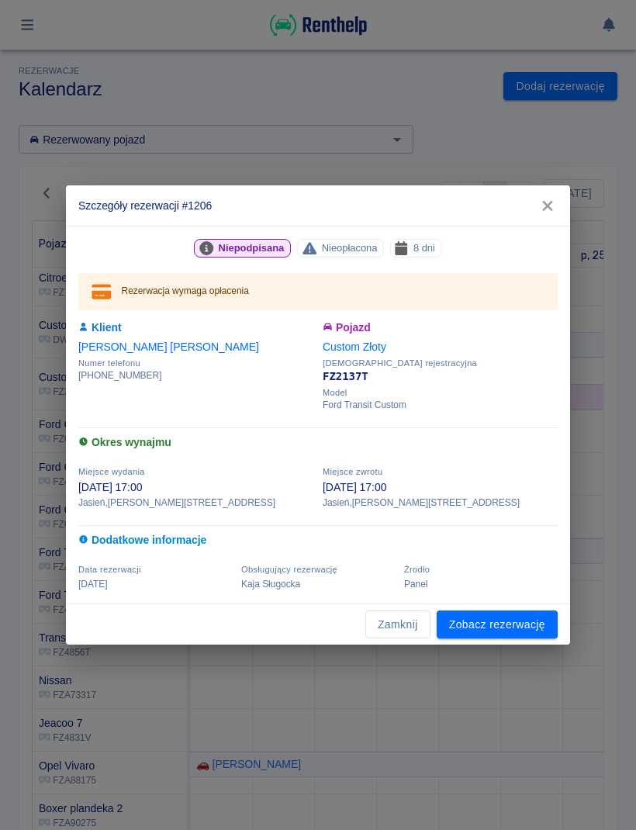
click at [407, 637] on button "Zamknij" at bounding box center [397, 624] width 65 height 29
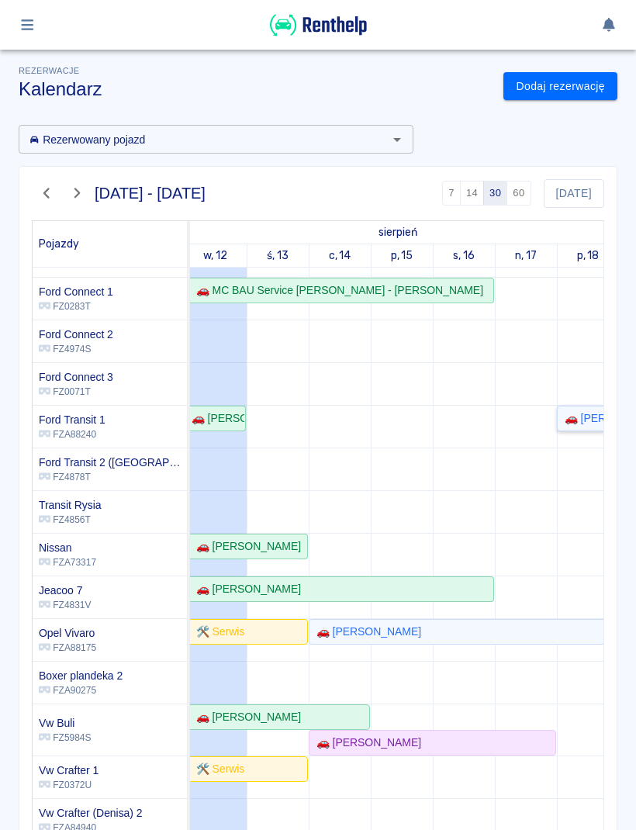
click at [593, 422] on div "🚗 [PERSON_NAME]" at bounding box center [613, 418] width 111 height 16
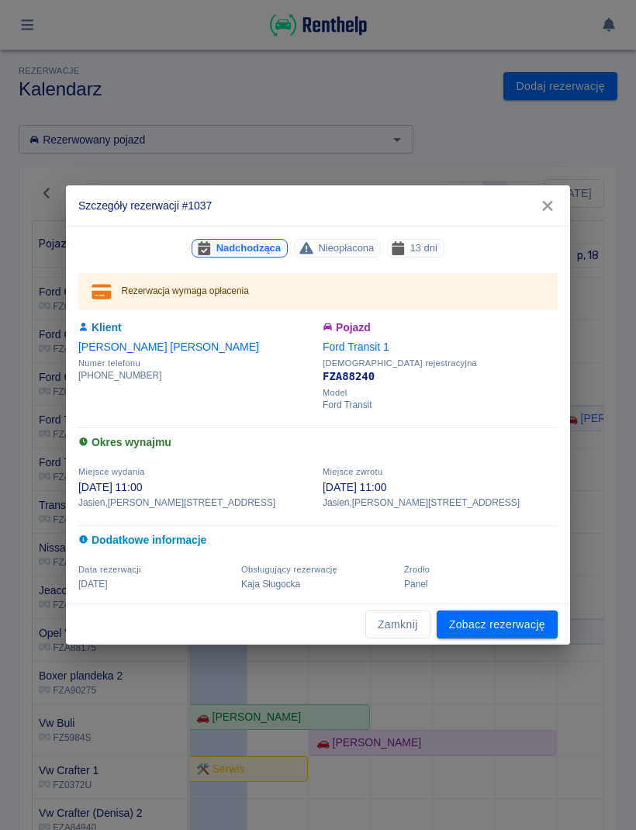
click at [402, 634] on button "Zamknij" at bounding box center [397, 624] width 65 height 29
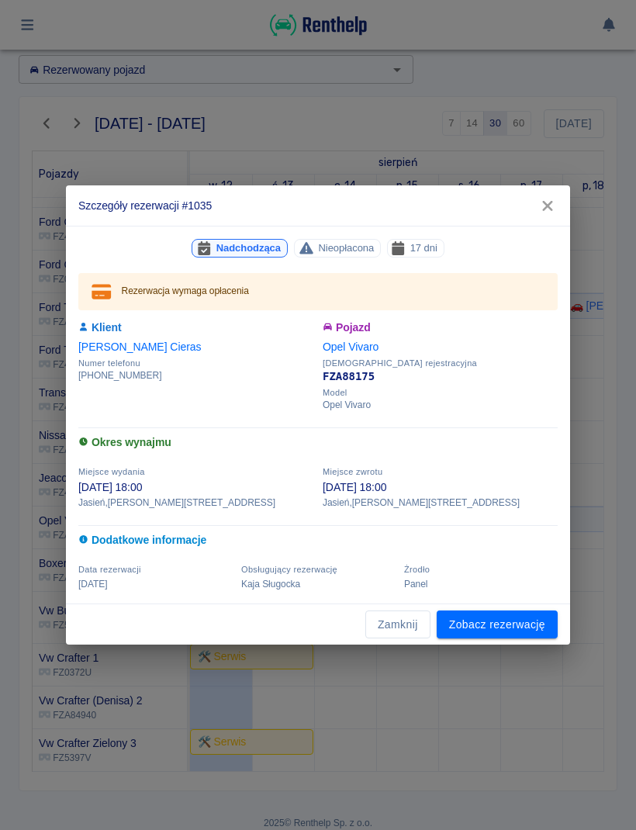
click at [415, 624] on button "Zamknij" at bounding box center [397, 624] width 65 height 29
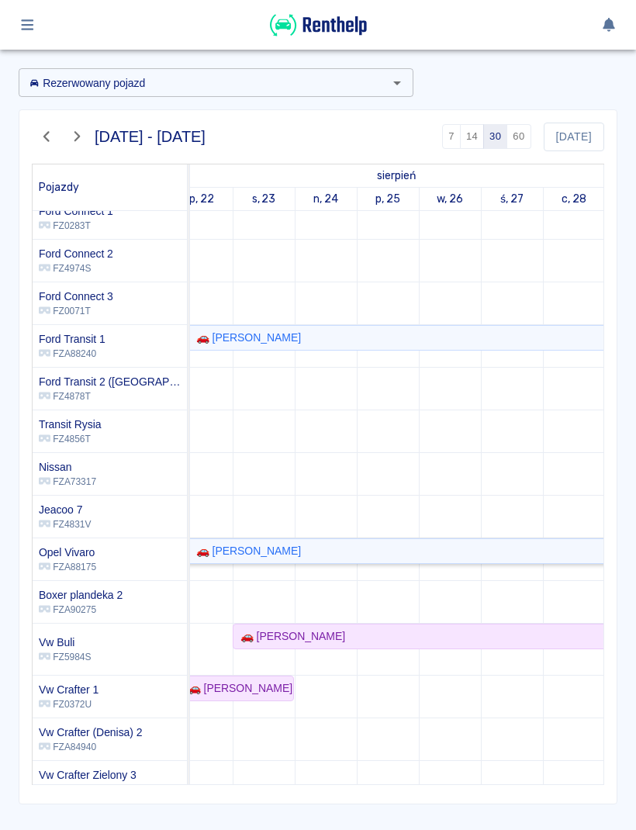
scroll to position [157, 731]
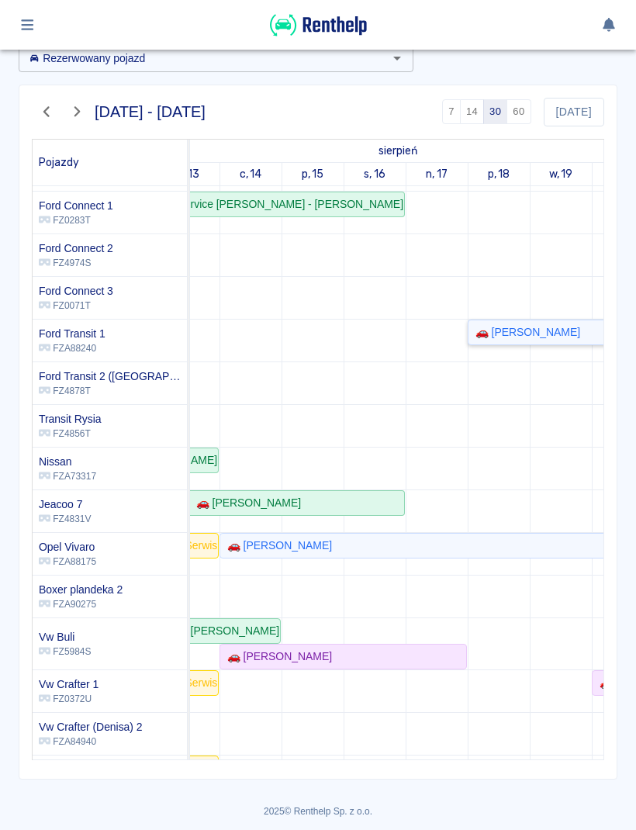
click at [573, 336] on div "🚗 [PERSON_NAME]" at bounding box center [524, 332] width 111 height 16
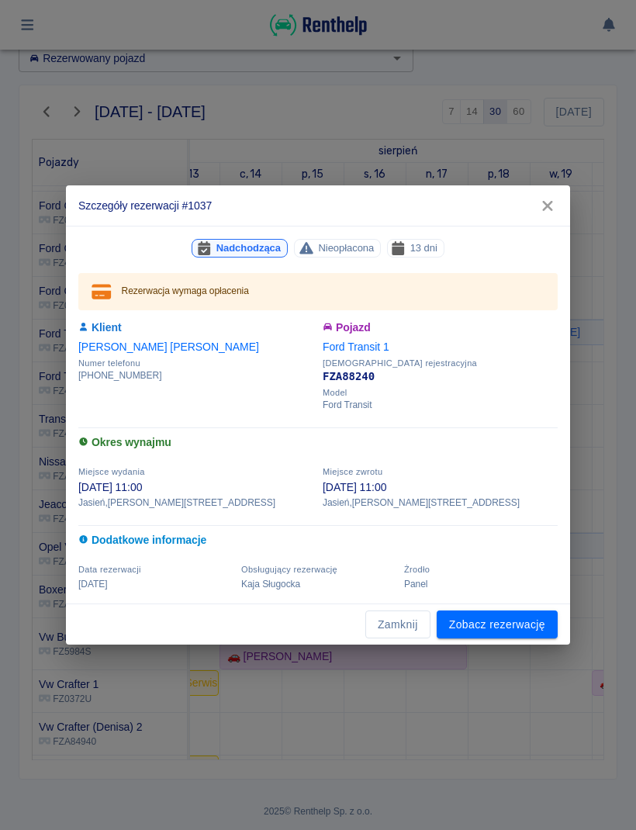
click at [429, 619] on button "Zamknij" at bounding box center [397, 624] width 65 height 29
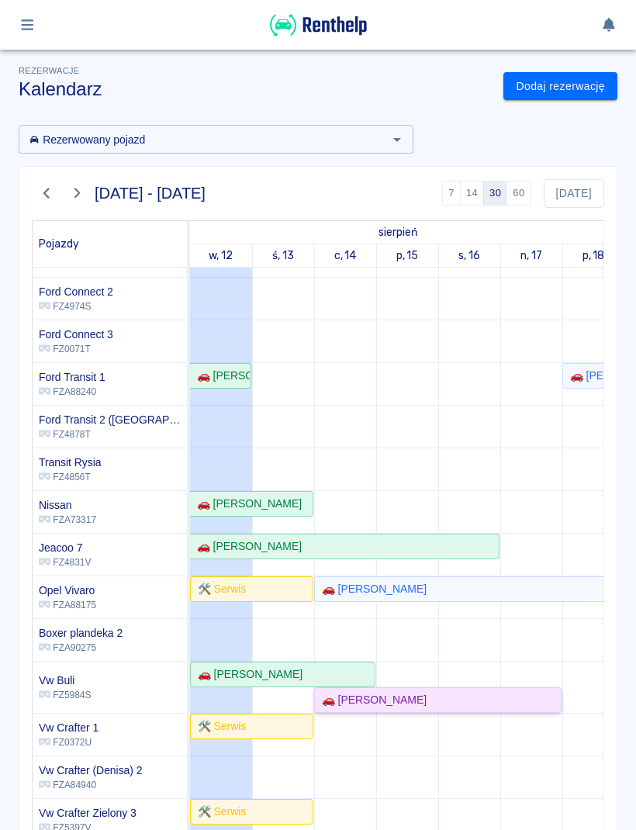
click at [359, 704] on div "🚗 [PERSON_NAME]" at bounding box center [371, 700] width 111 height 16
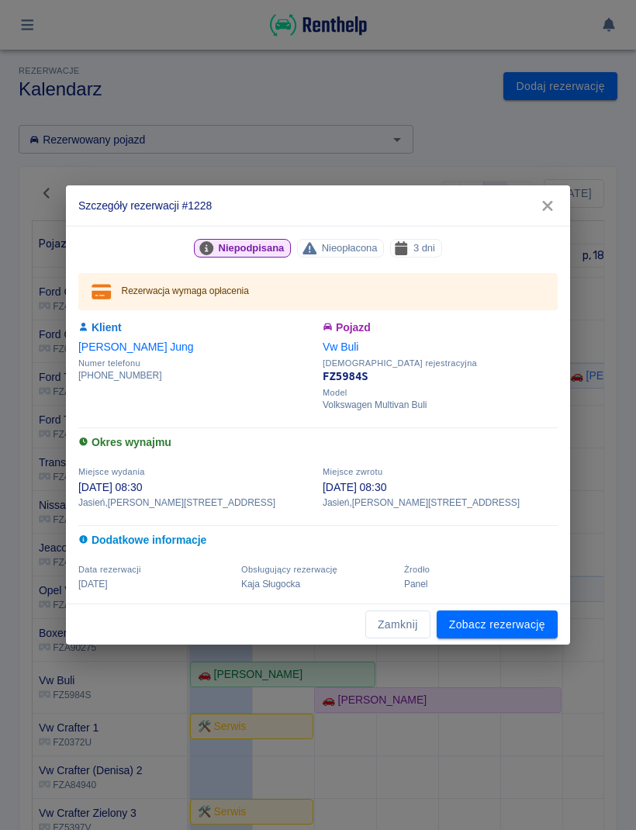
click at [375, 631] on button "Zamknij" at bounding box center [397, 624] width 65 height 29
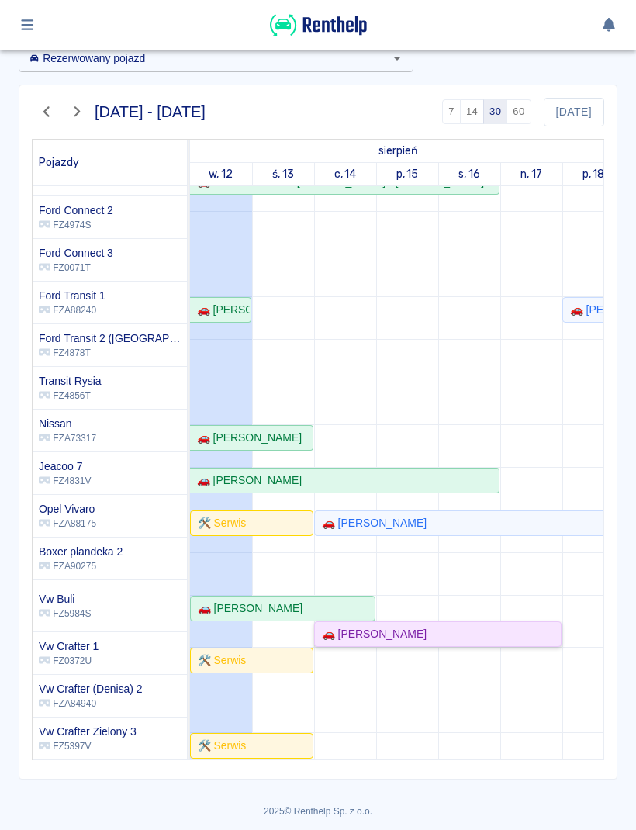
scroll to position [191, -2]
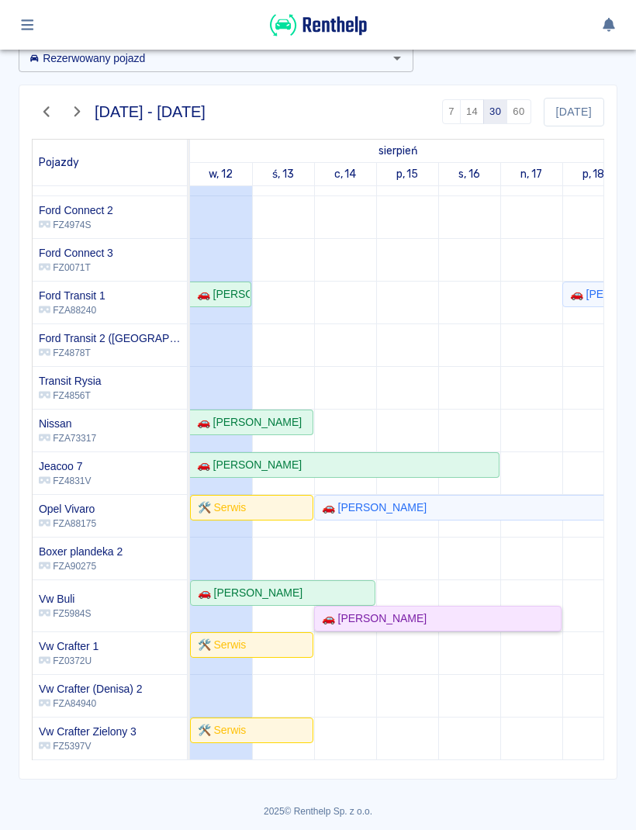
click at [351, 631] on link "🚗 [PERSON_NAME]" at bounding box center [437, 619] width 247 height 26
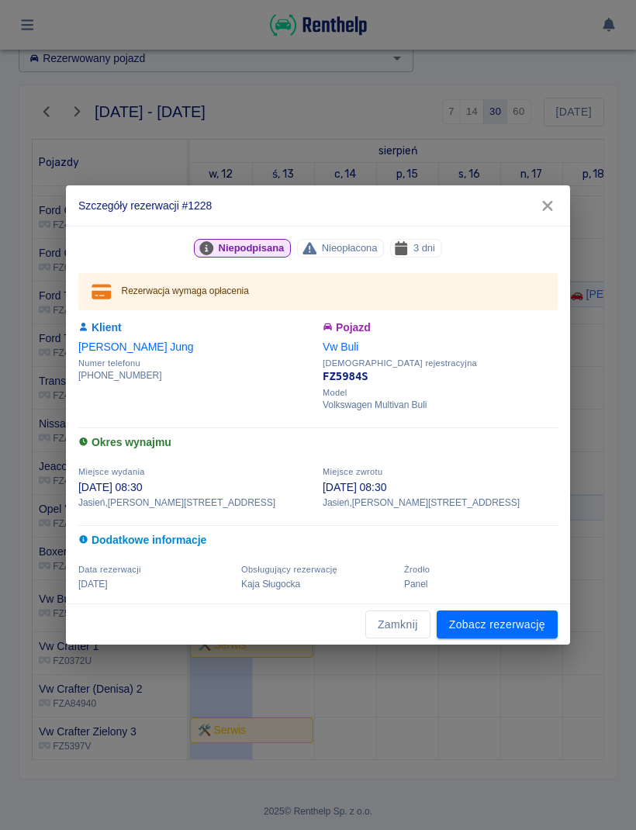
click at [388, 627] on button "Zamknij" at bounding box center [397, 624] width 65 height 29
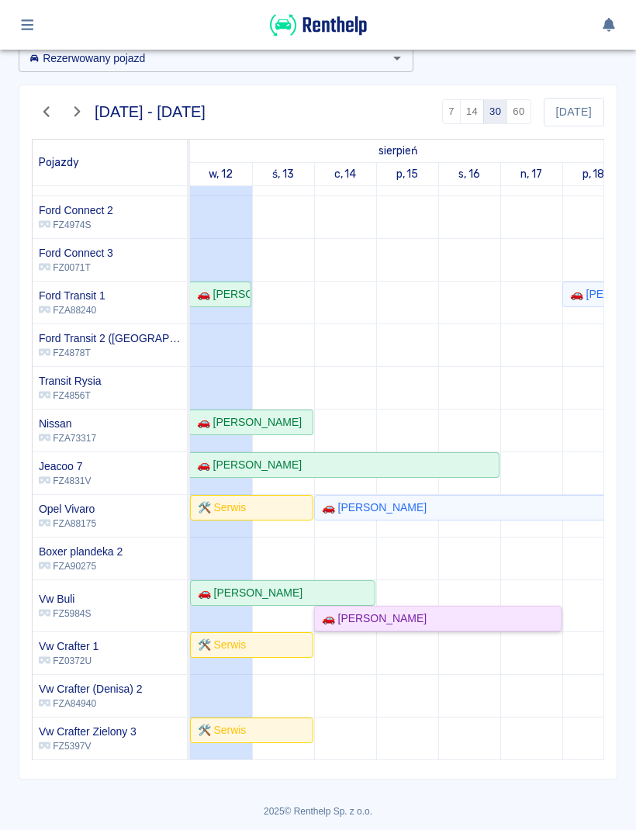
click at [480, 611] on div "🚗 [PERSON_NAME]" at bounding box center [438, 618] width 244 height 16
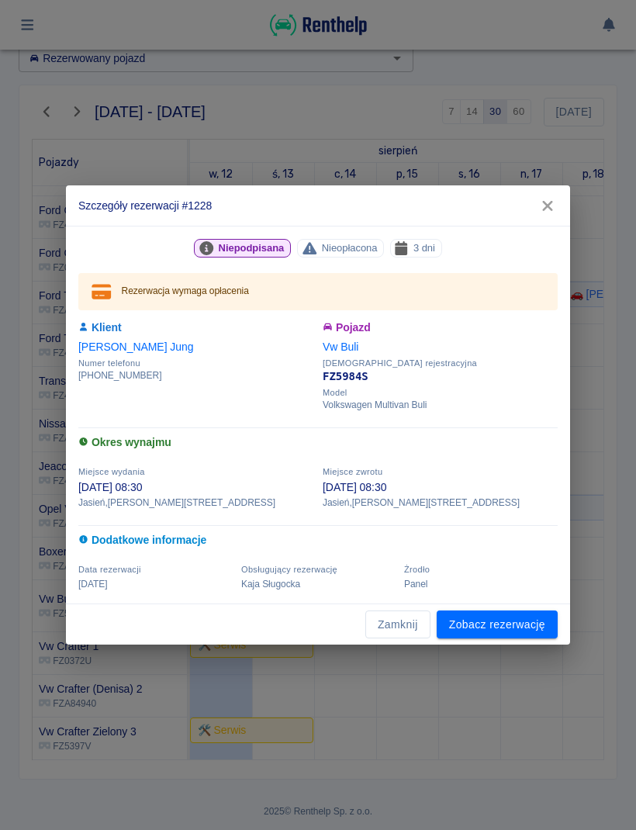
click at [421, 633] on button "Zamknij" at bounding box center [397, 624] width 65 height 29
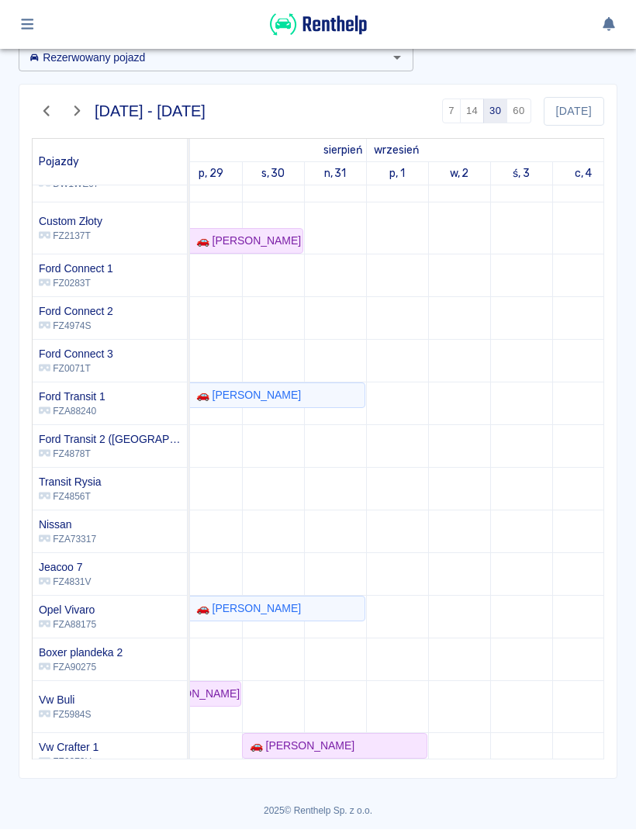
scroll to position [73, 0]
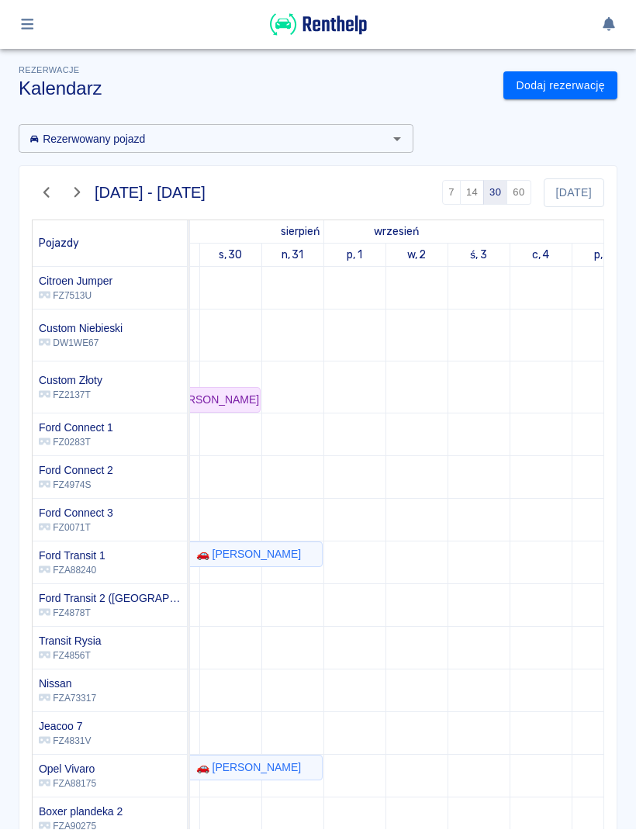
click at [596, 91] on link "Dodaj rezerwację" at bounding box center [560, 86] width 114 height 29
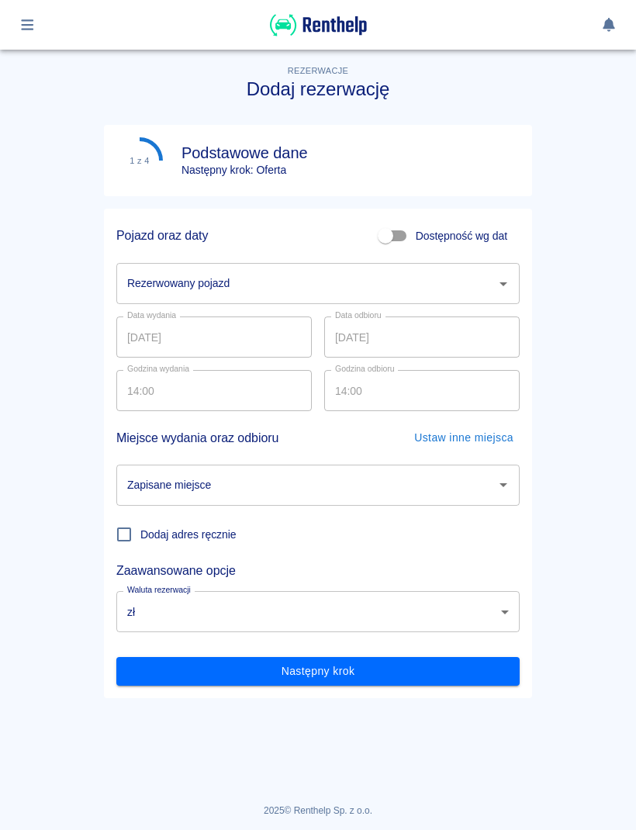
click at [503, 285] on icon "Otwórz" at bounding box center [503, 284] width 8 height 4
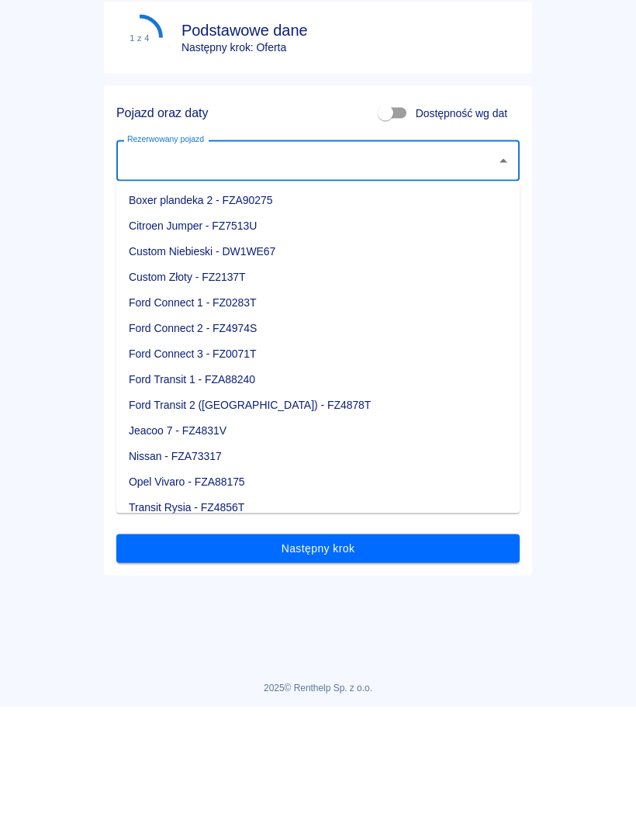
click at [144, 361] on li "Custom Niebieski - DW1WE67" at bounding box center [317, 374] width 403 height 26
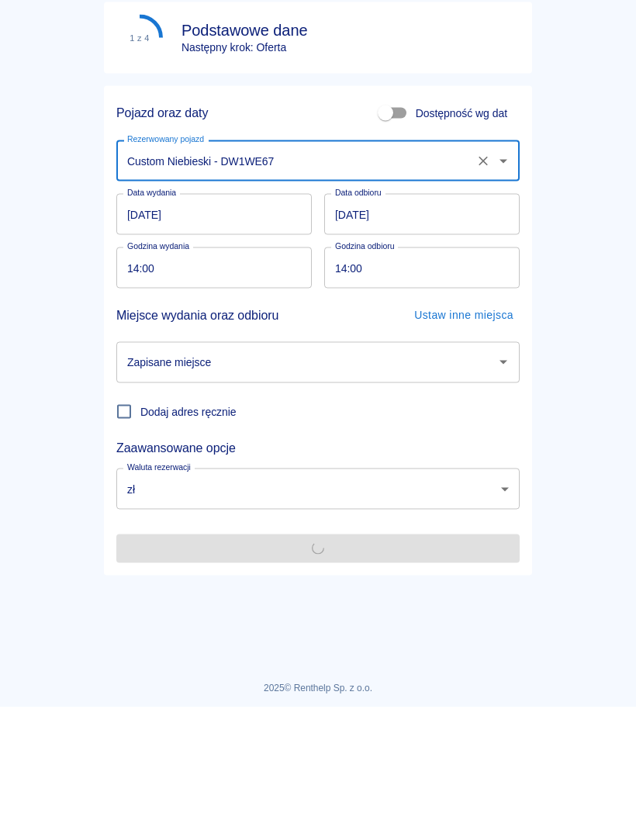
type input "Custom Niebieski - DW1WE67"
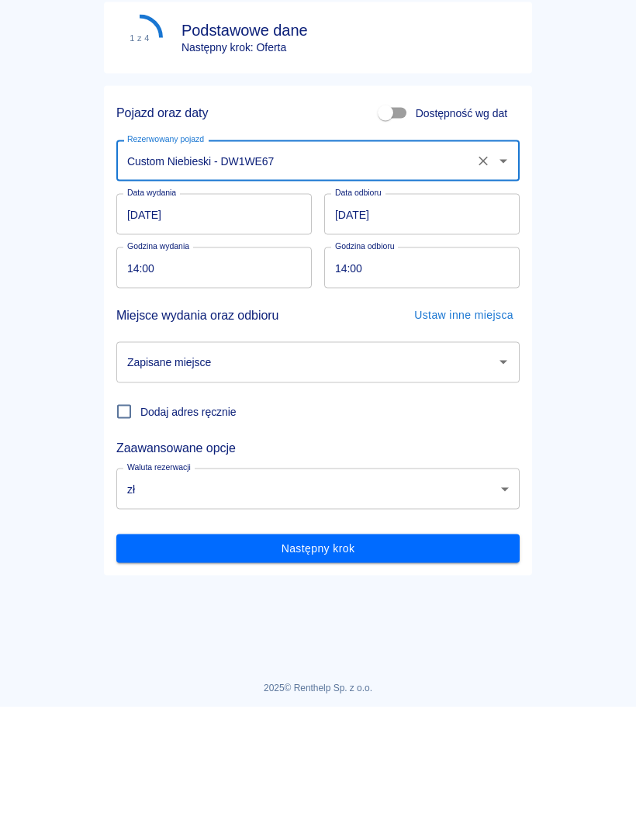
click at [140, 316] on input "[DATE]" at bounding box center [213, 336] width 195 height 41
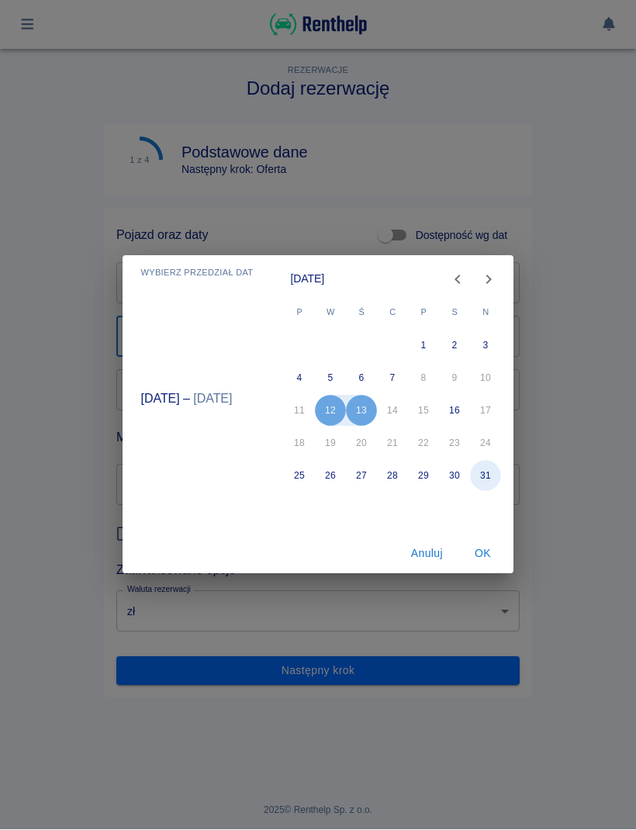
click at [492, 481] on button "31" at bounding box center [486, 476] width 31 height 31
type input "[DATE]"
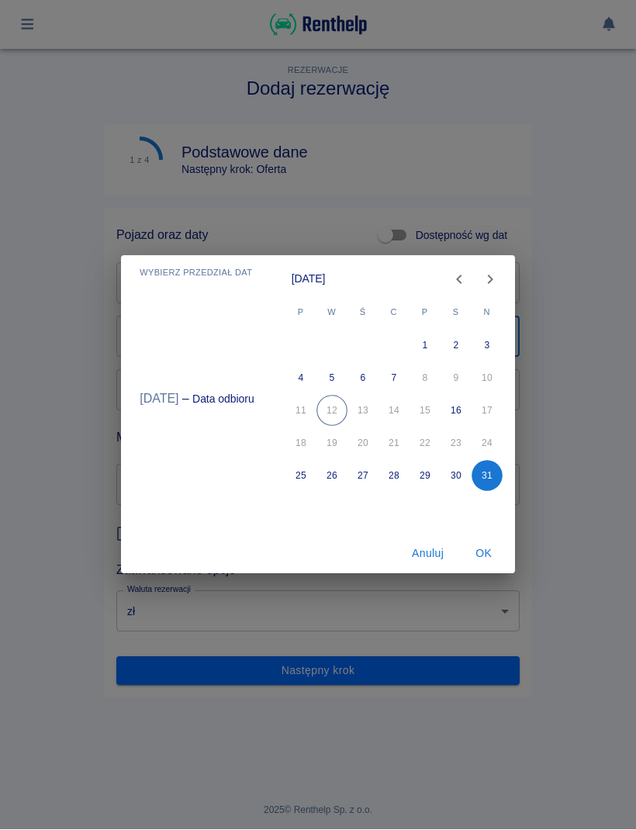
click at [482, 282] on icon "Next month" at bounding box center [490, 280] width 19 height 19
click at [308, 340] on button "1" at bounding box center [300, 345] width 31 height 31
type input "[DATE]"
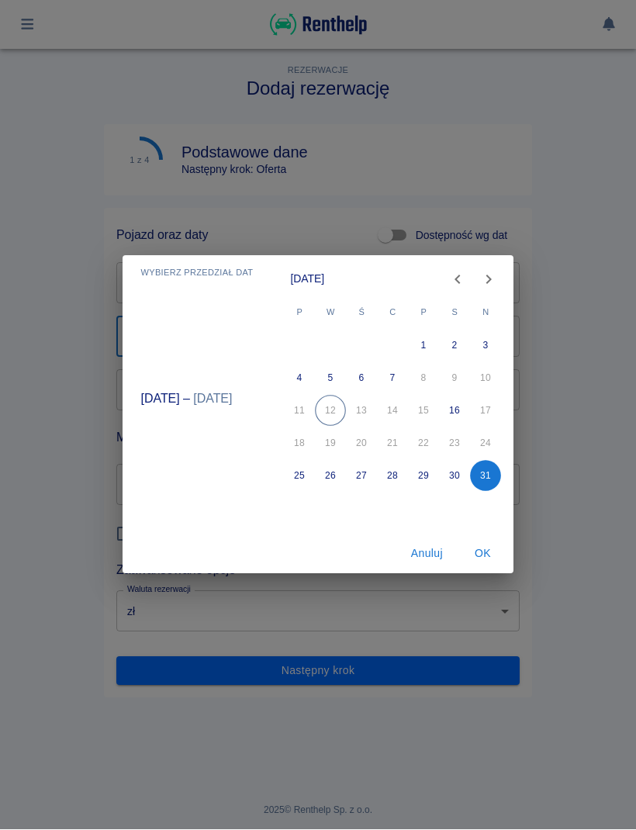
click at [491, 552] on button "OK" at bounding box center [483, 554] width 50 height 29
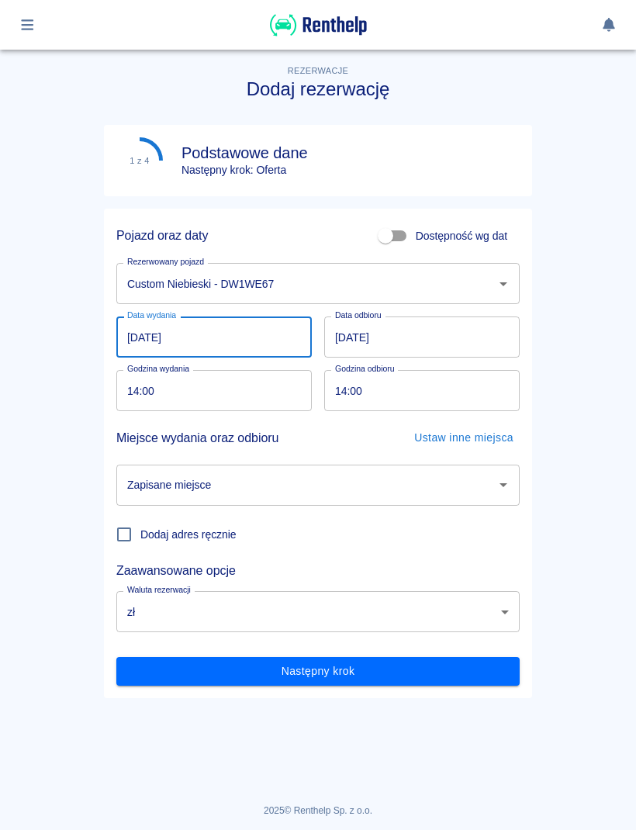
click at [175, 401] on input "14:00" at bounding box center [208, 390] width 185 height 41
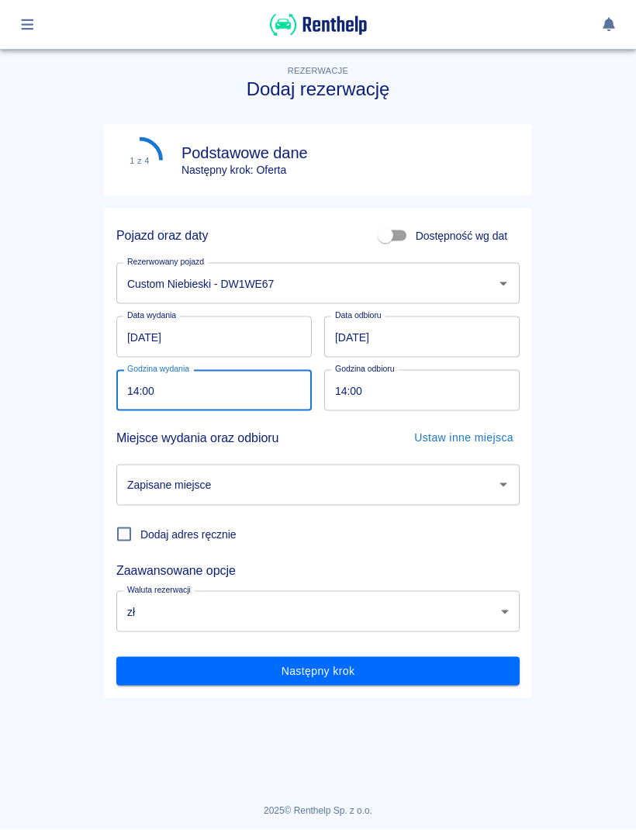
type input "09:00"
click at [492, 374] on input "14:00" at bounding box center [416, 390] width 185 height 41
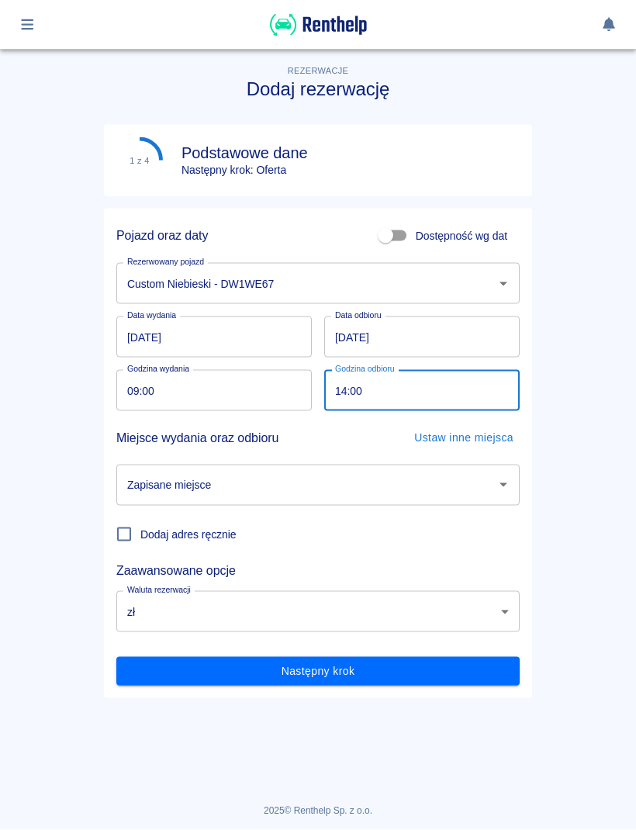
type input "09:00"
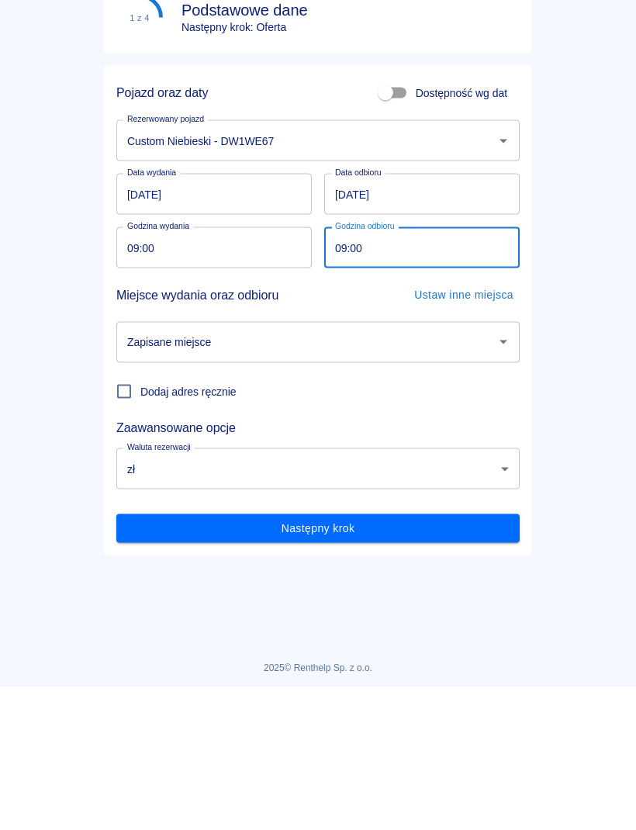
click at [499, 475] on icon "Otwórz" at bounding box center [503, 484] width 19 height 19
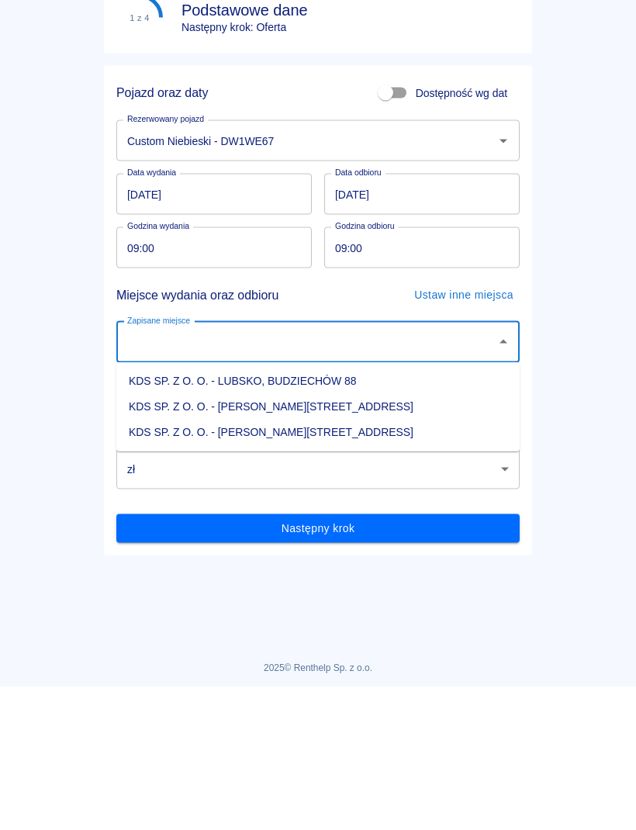
click at [335, 563] on li "KDS SP. Z O. O. - [PERSON_NAME][STREET_ADDRESS]" at bounding box center [317, 576] width 403 height 26
type input "KDS SP. Z O. O. - [PERSON_NAME][STREET_ADDRESS]"
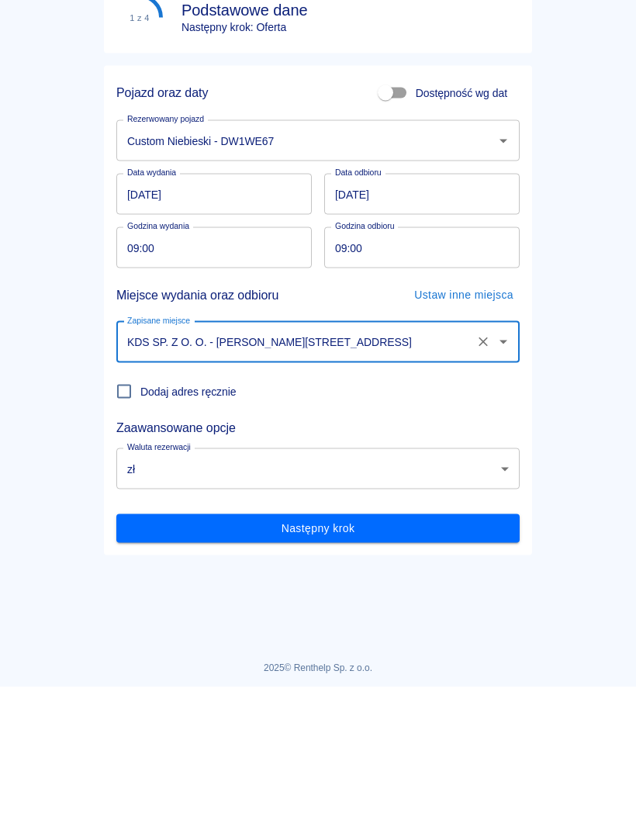
click at [402, 657] on button "Następny krok" at bounding box center [317, 671] width 403 height 29
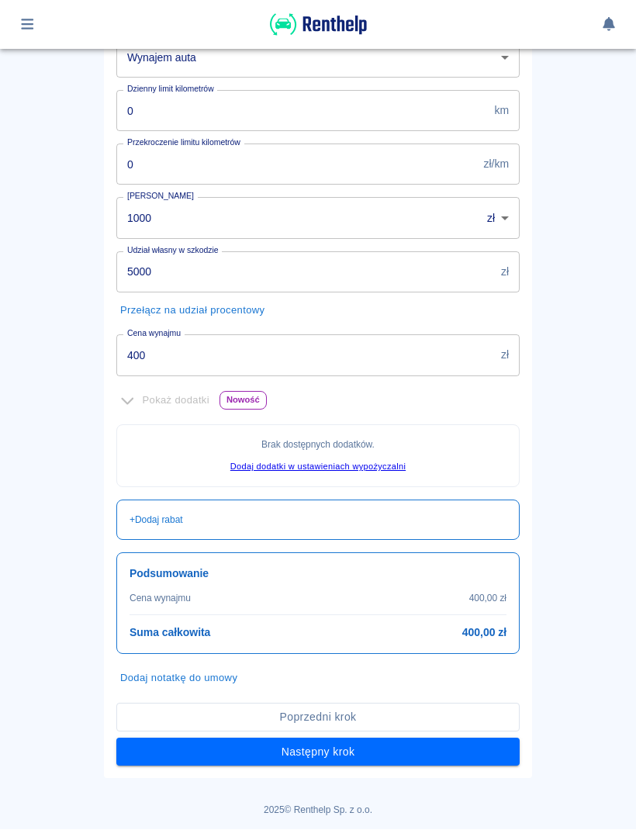
scroll to position [261, 0]
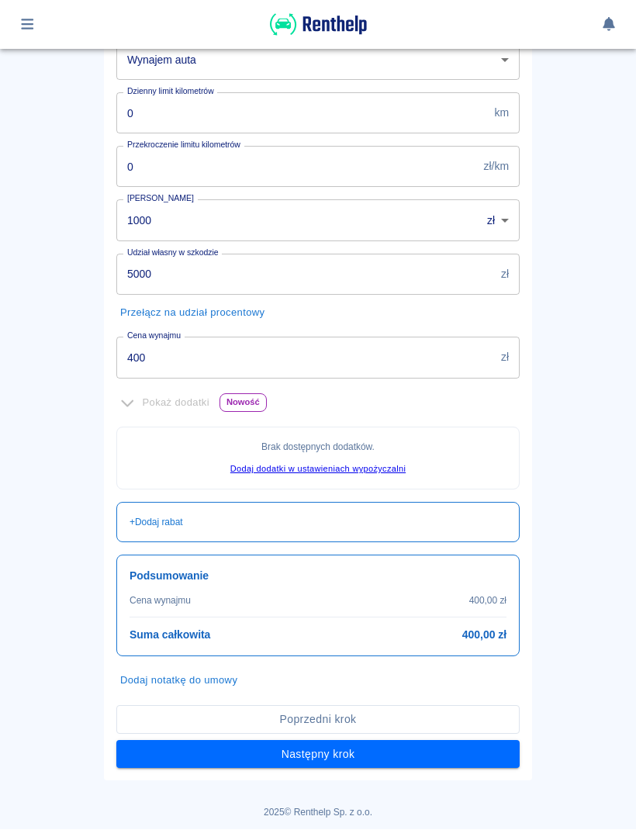
click at [430, 764] on button "Następny krok" at bounding box center [317, 755] width 403 height 29
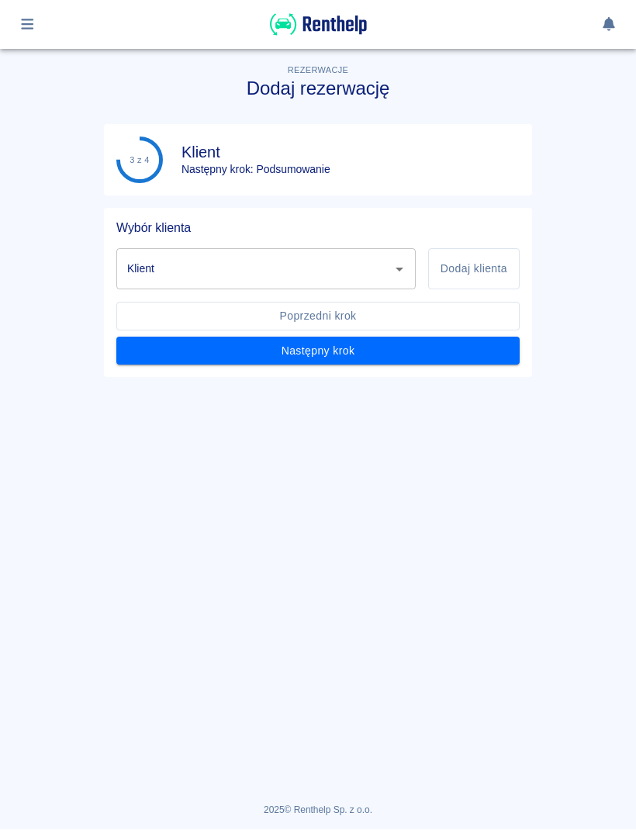
click at [504, 278] on button "Dodaj klienta" at bounding box center [474, 269] width 92 height 41
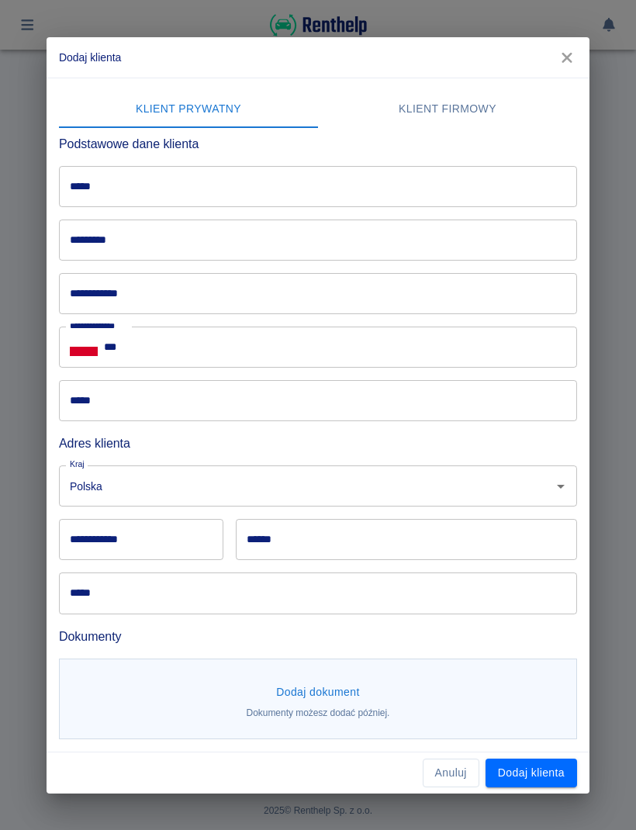
click at [503, 195] on input "*****" at bounding box center [318, 186] width 518 height 41
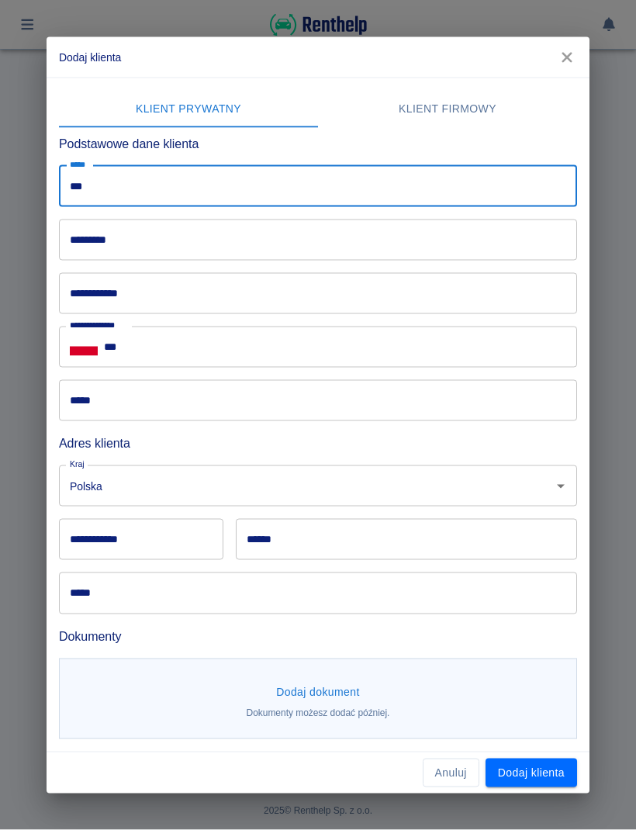
type input "***"
click at [243, 230] on input "*********" at bounding box center [318, 239] width 518 height 41
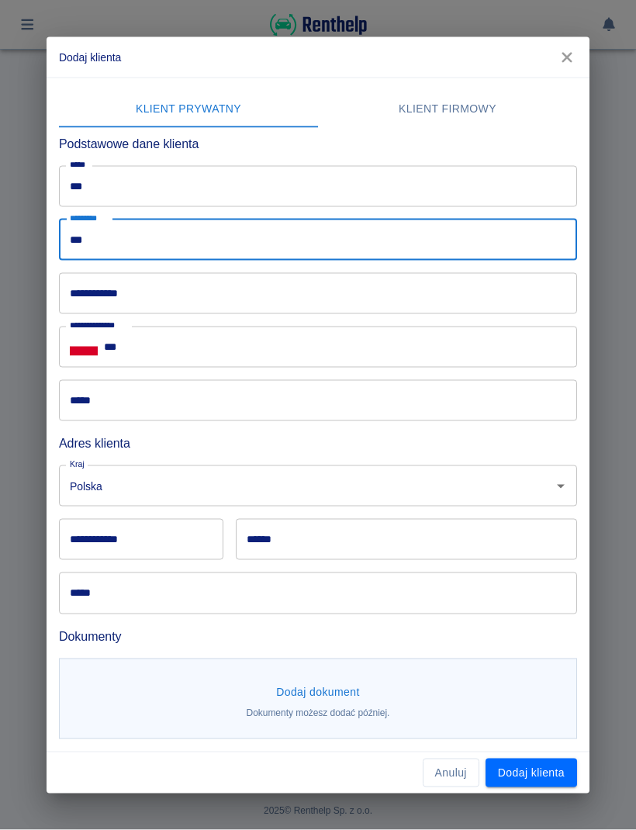
type input "***"
click at [434, 341] on input "***" at bounding box center [340, 346] width 473 height 41
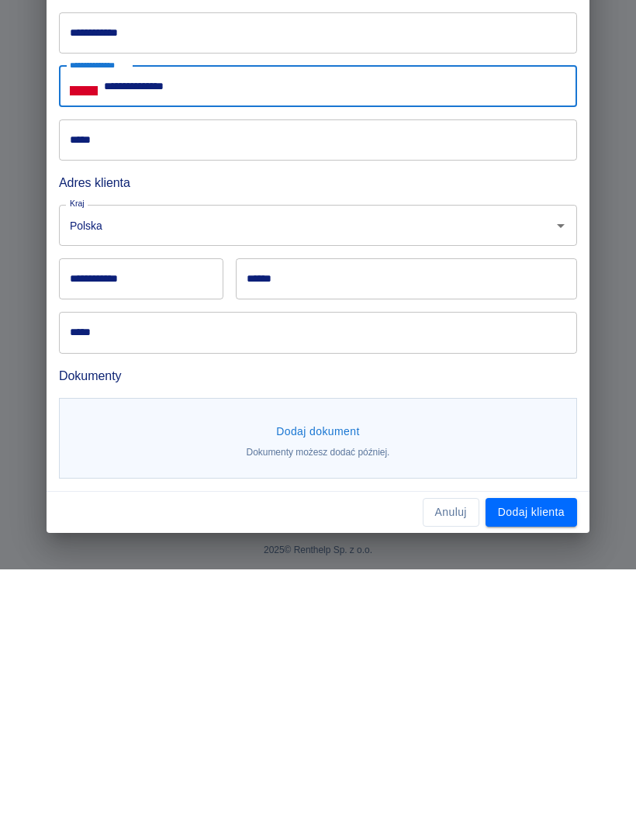
scroll to position [1, 0]
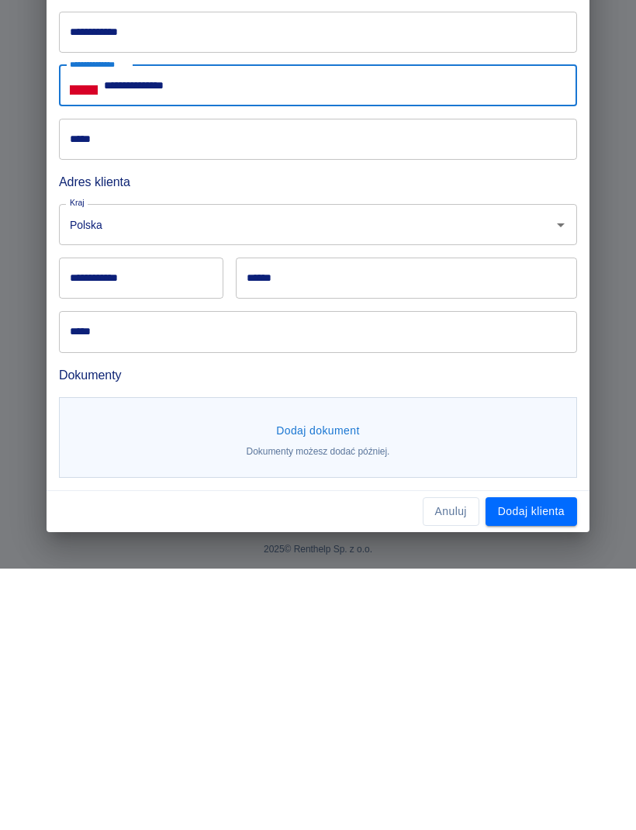
type input "**********"
click at [572, 758] on button "Dodaj klienta" at bounding box center [531, 772] width 92 height 29
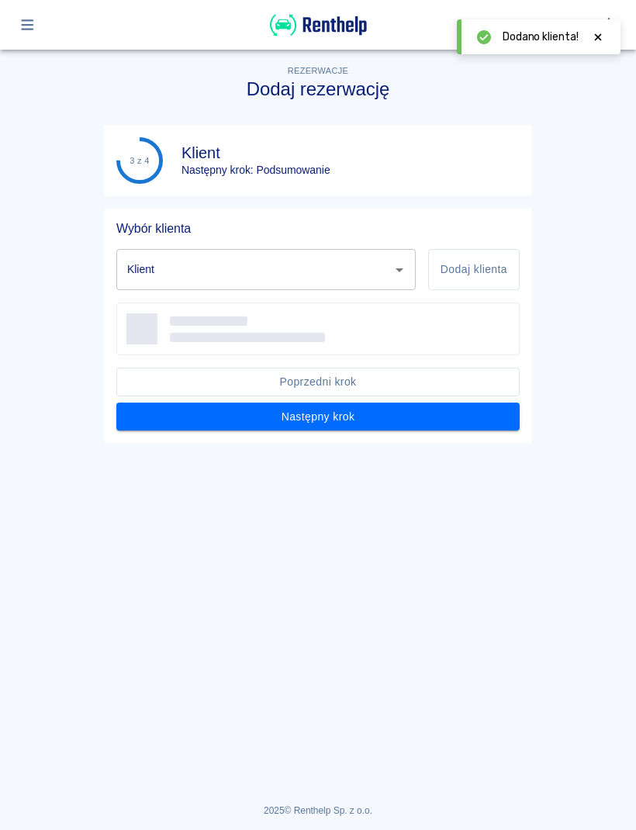
type input "Cyz Xyz ([PHONE_NUMBER])"
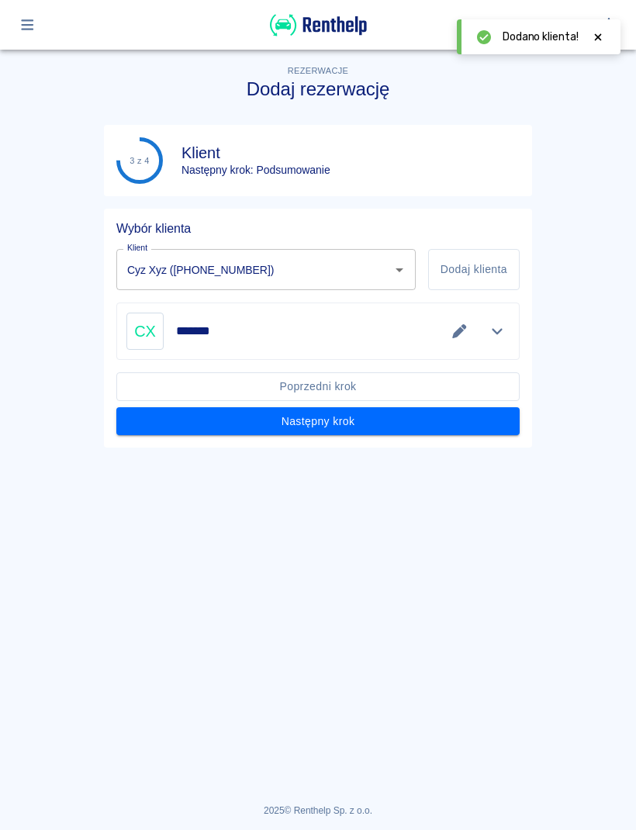
click at [490, 430] on button "Następny krok" at bounding box center [317, 421] width 403 height 29
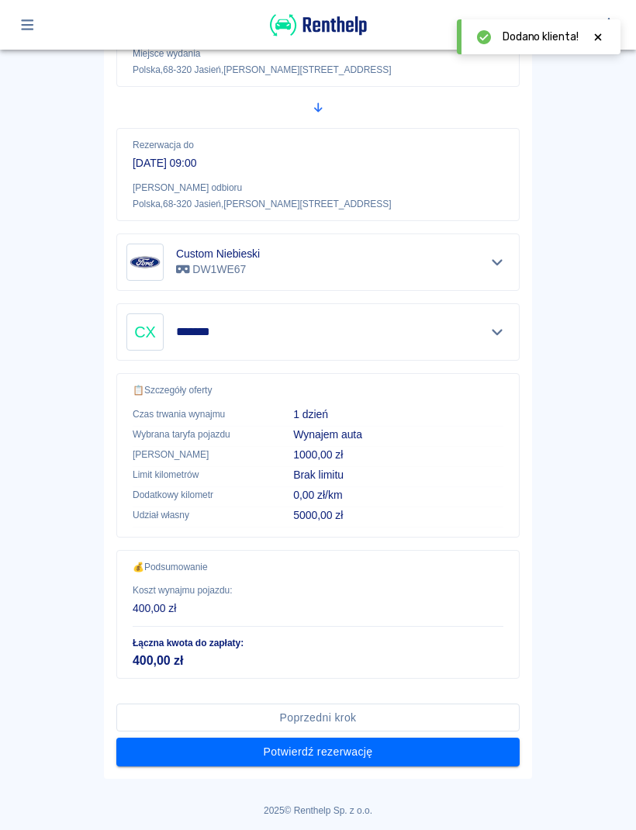
scroll to position [253, 0]
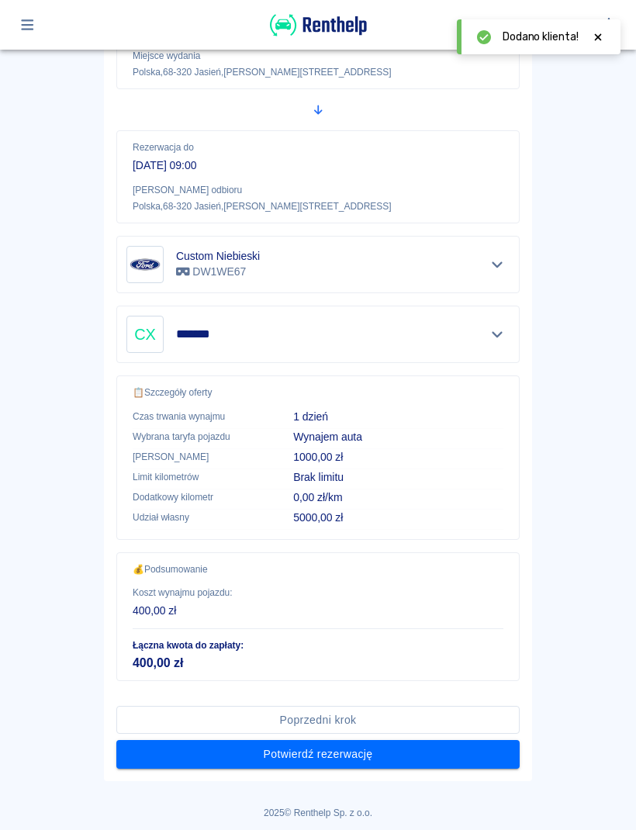
click at [468, 764] on button "Potwierdź rezerwację" at bounding box center [317, 754] width 403 height 29
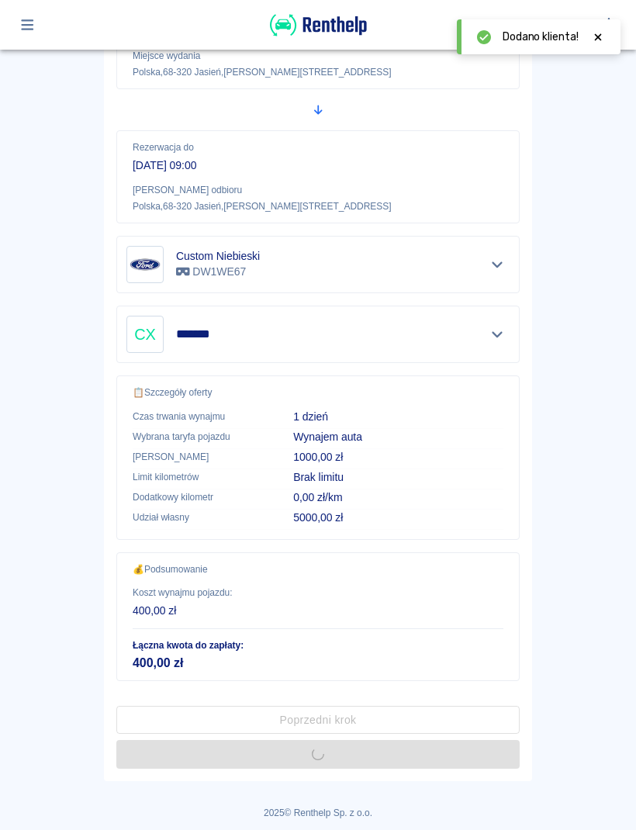
scroll to position [0, 0]
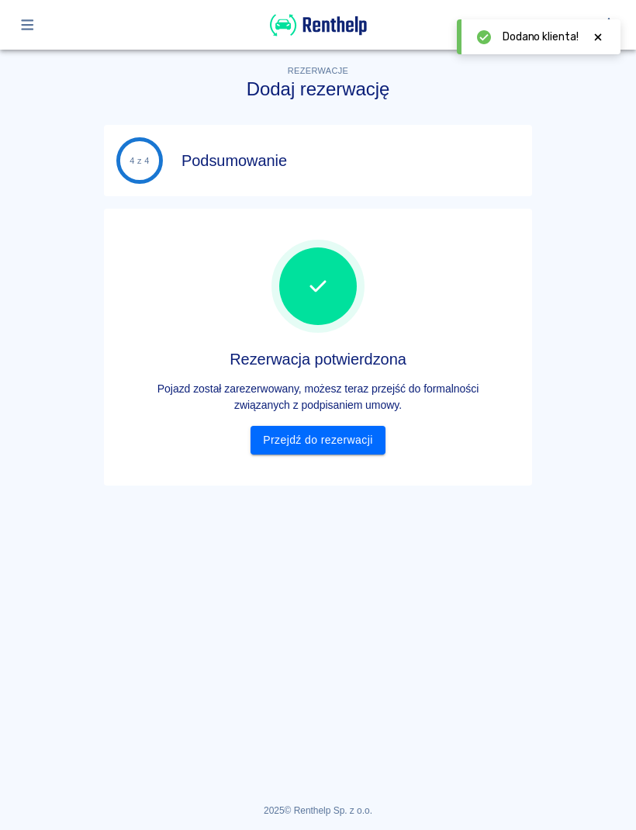
click at [364, 451] on link "Przejdź do rezerwacji" at bounding box center [317, 440] width 134 height 29
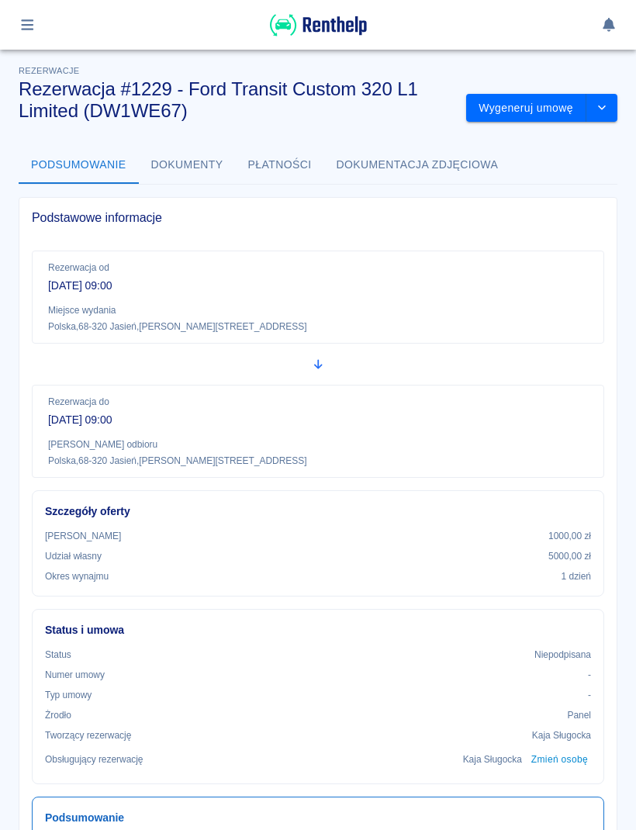
click at [26, 26] on icon "button" at bounding box center [27, 24] width 12 height 11
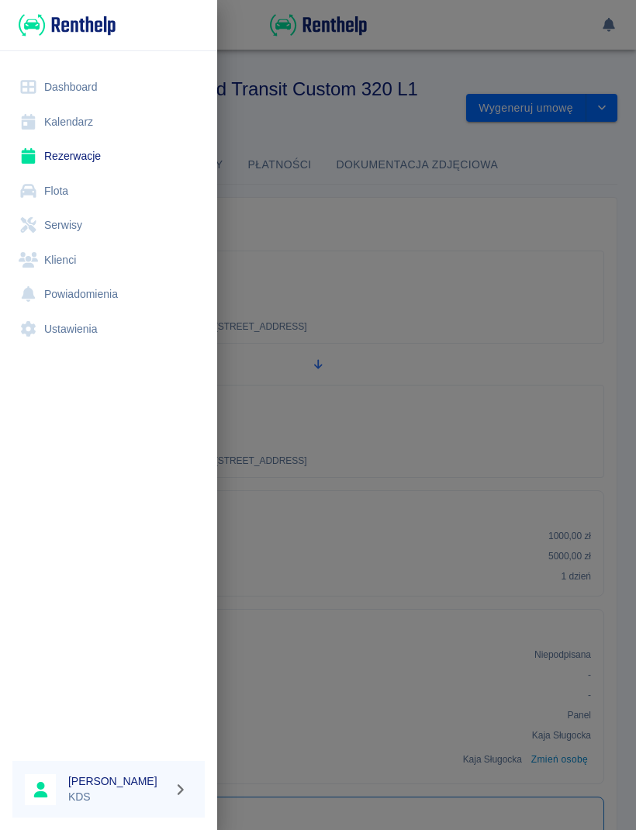
click at [47, 119] on link "Kalendarz" at bounding box center [108, 122] width 192 height 35
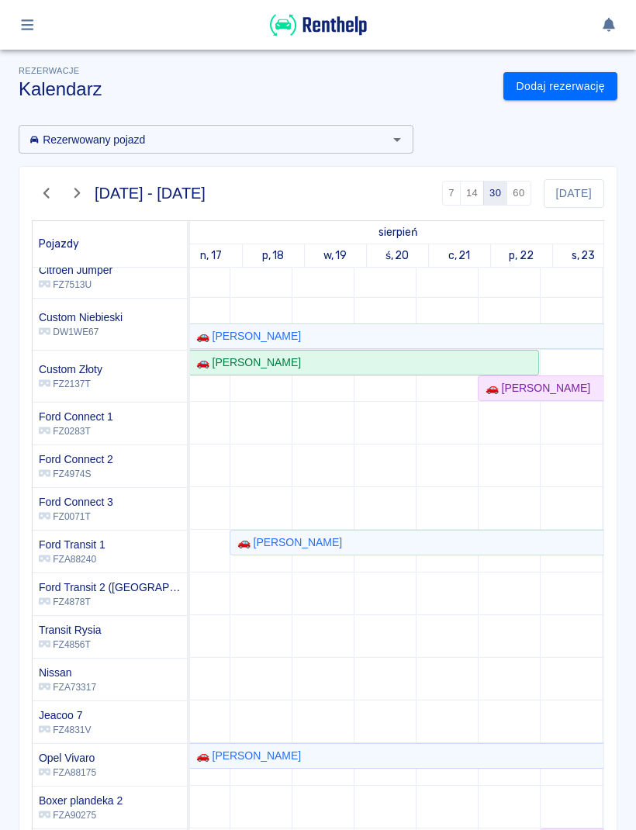
scroll to position [0, 367]
